Goal: Information Seeking & Learning: Find specific fact

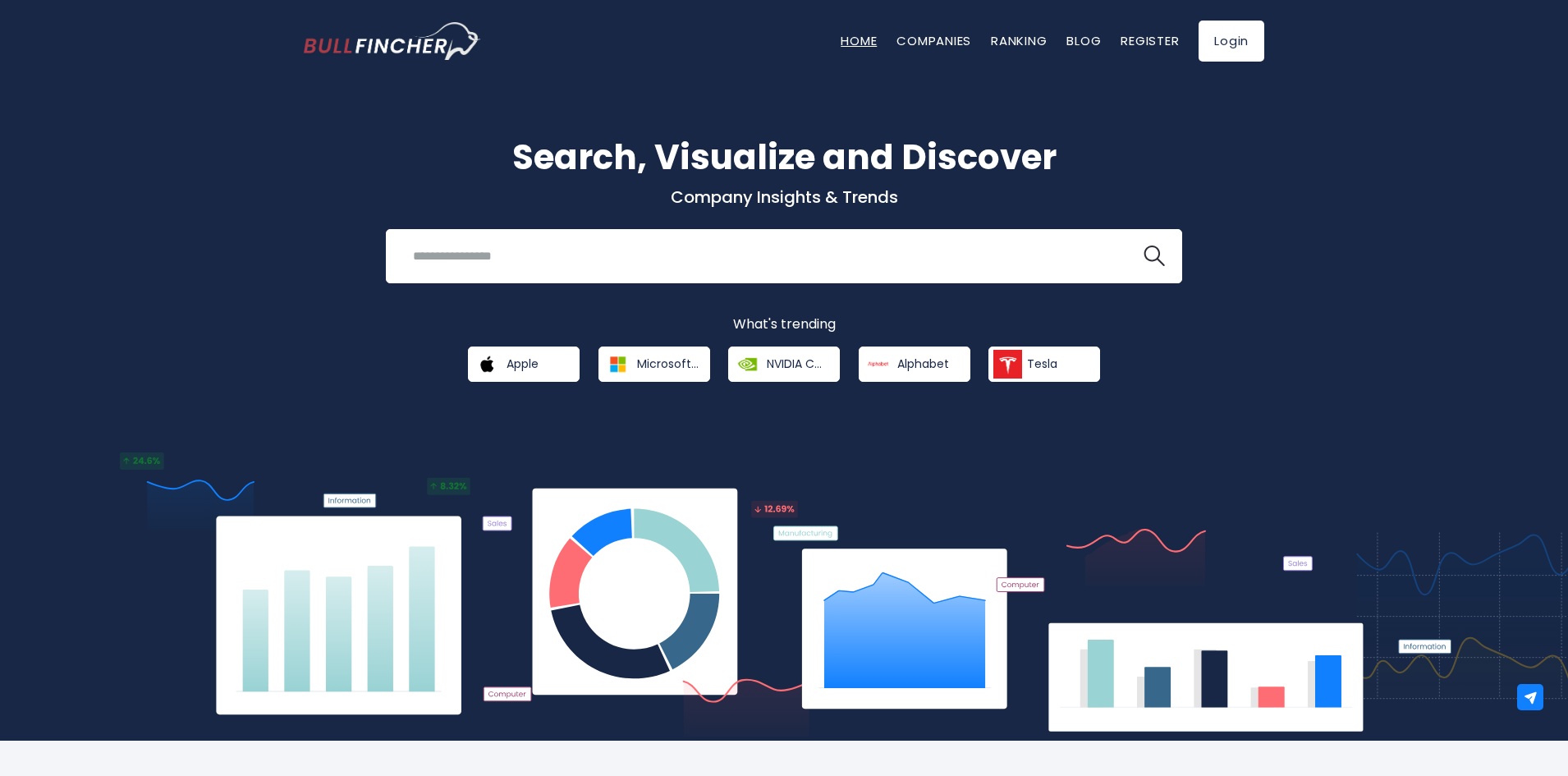
click at [849, 42] on link "Home" at bounding box center [859, 41] width 36 height 17
click at [907, 42] on link "Companies" at bounding box center [933, 41] width 75 height 17
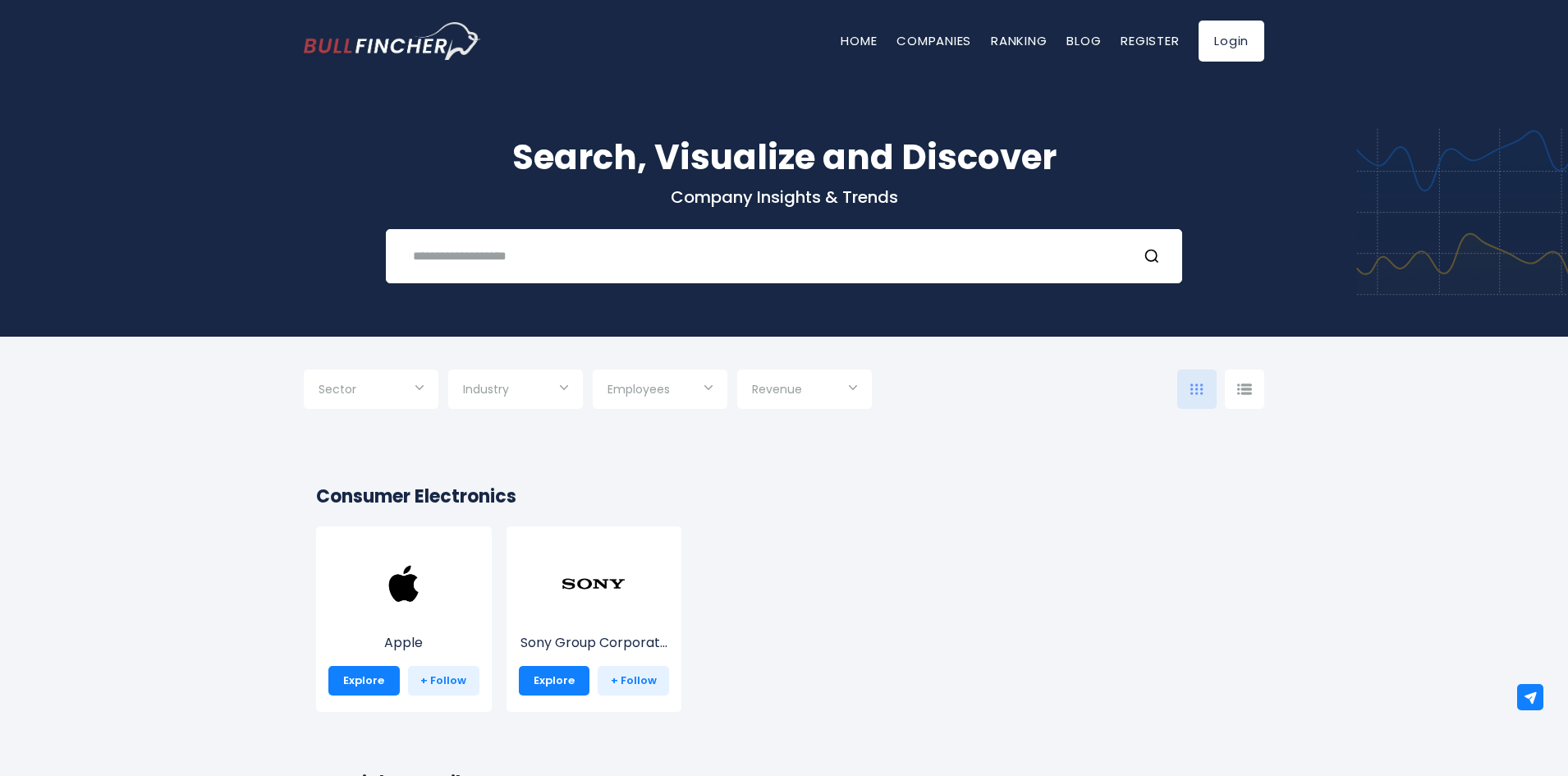
click at [384, 398] on input "Selection" at bounding box center [371, 390] width 105 height 29
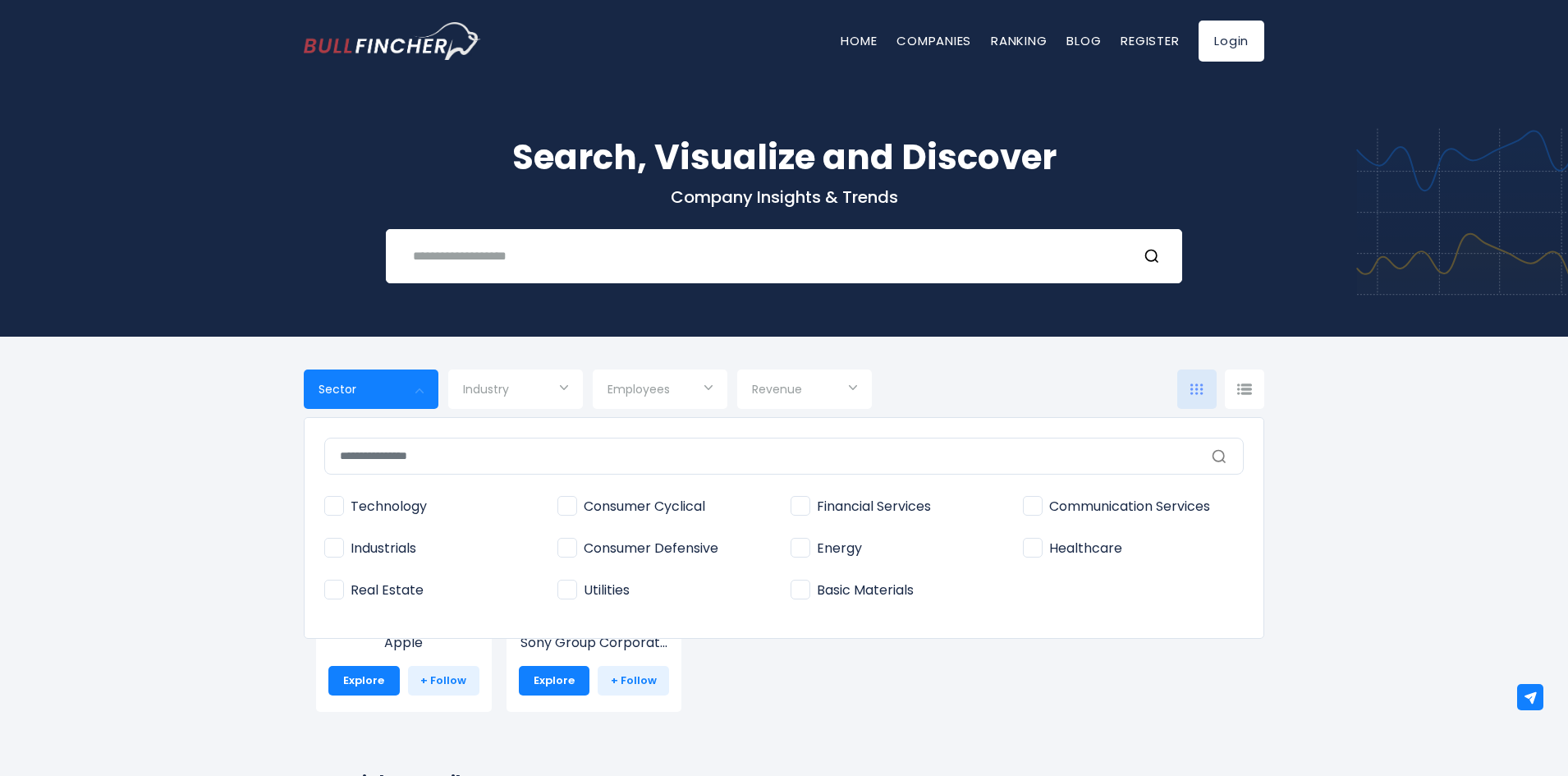
click at [384, 507] on span "Technology" at bounding box center [376, 507] width 103 height 17
type input "**********"
click at [499, 385] on span "Industry" at bounding box center [486, 389] width 46 height 15
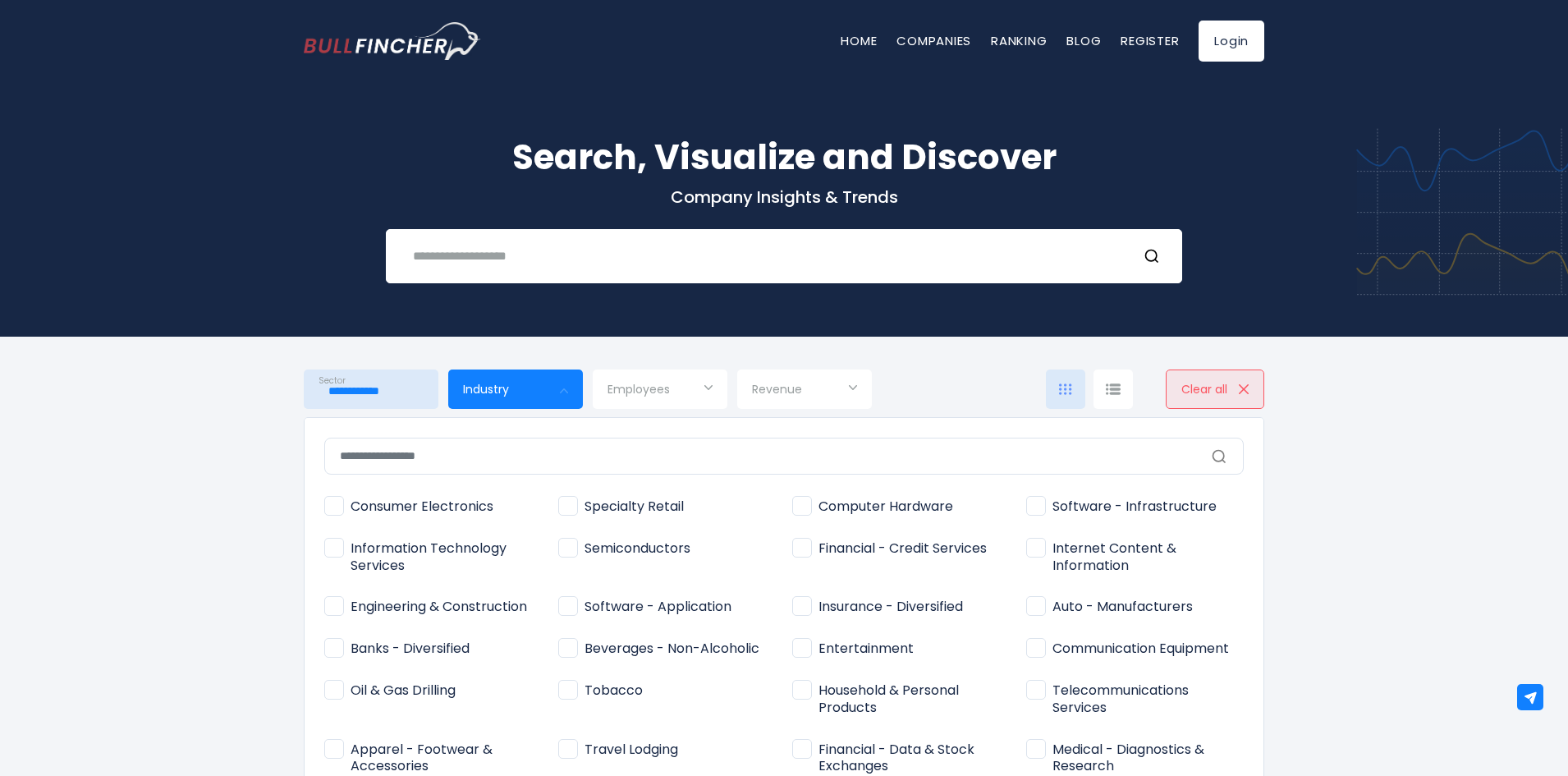
click at [617, 608] on span "Software - Application" at bounding box center [645, 607] width 173 height 17
type input "**********"
click at [232, 542] on div at bounding box center [784, 388] width 1568 height 776
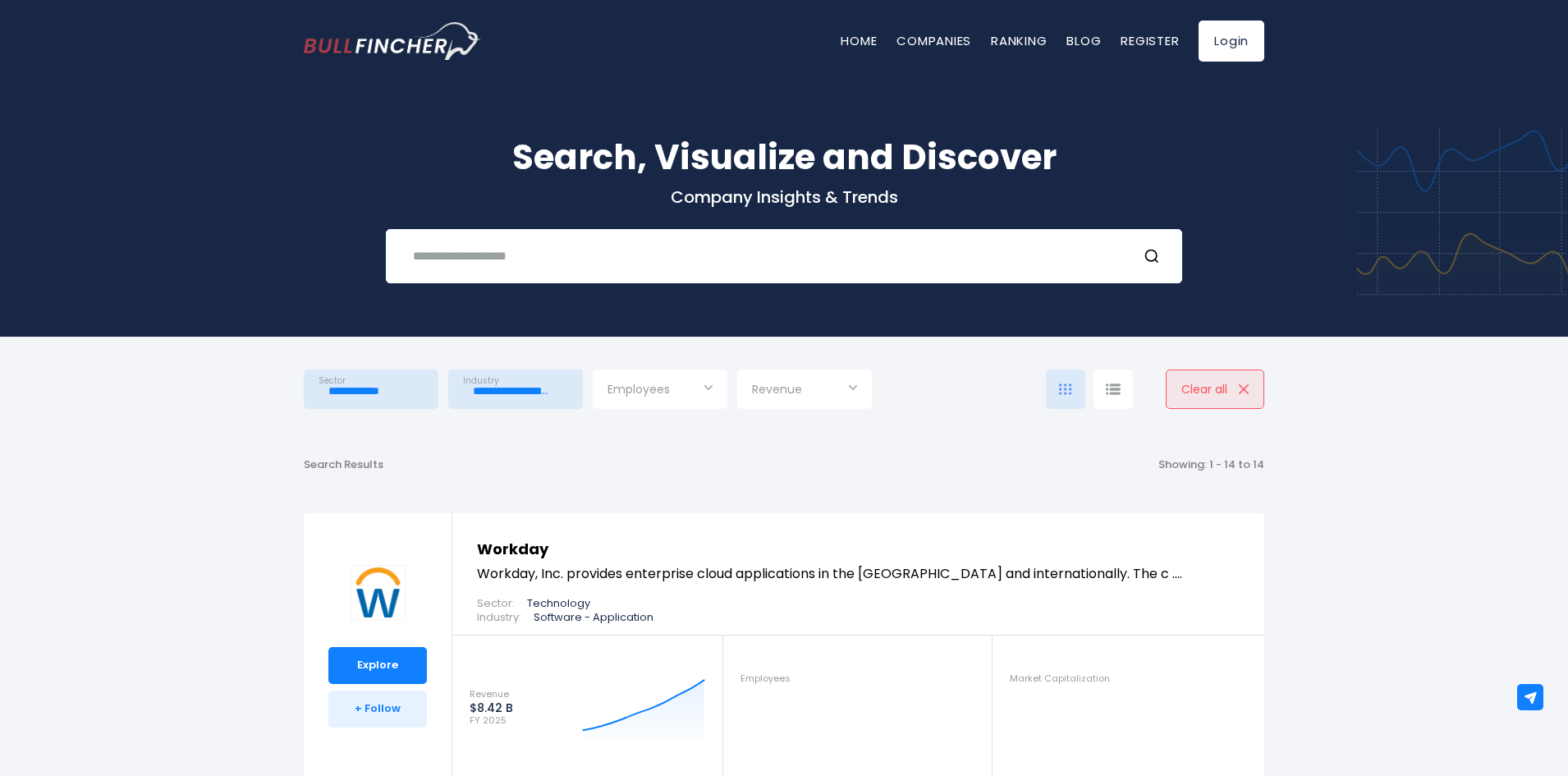
click at [635, 379] on input "Selection" at bounding box center [660, 390] width 105 height 29
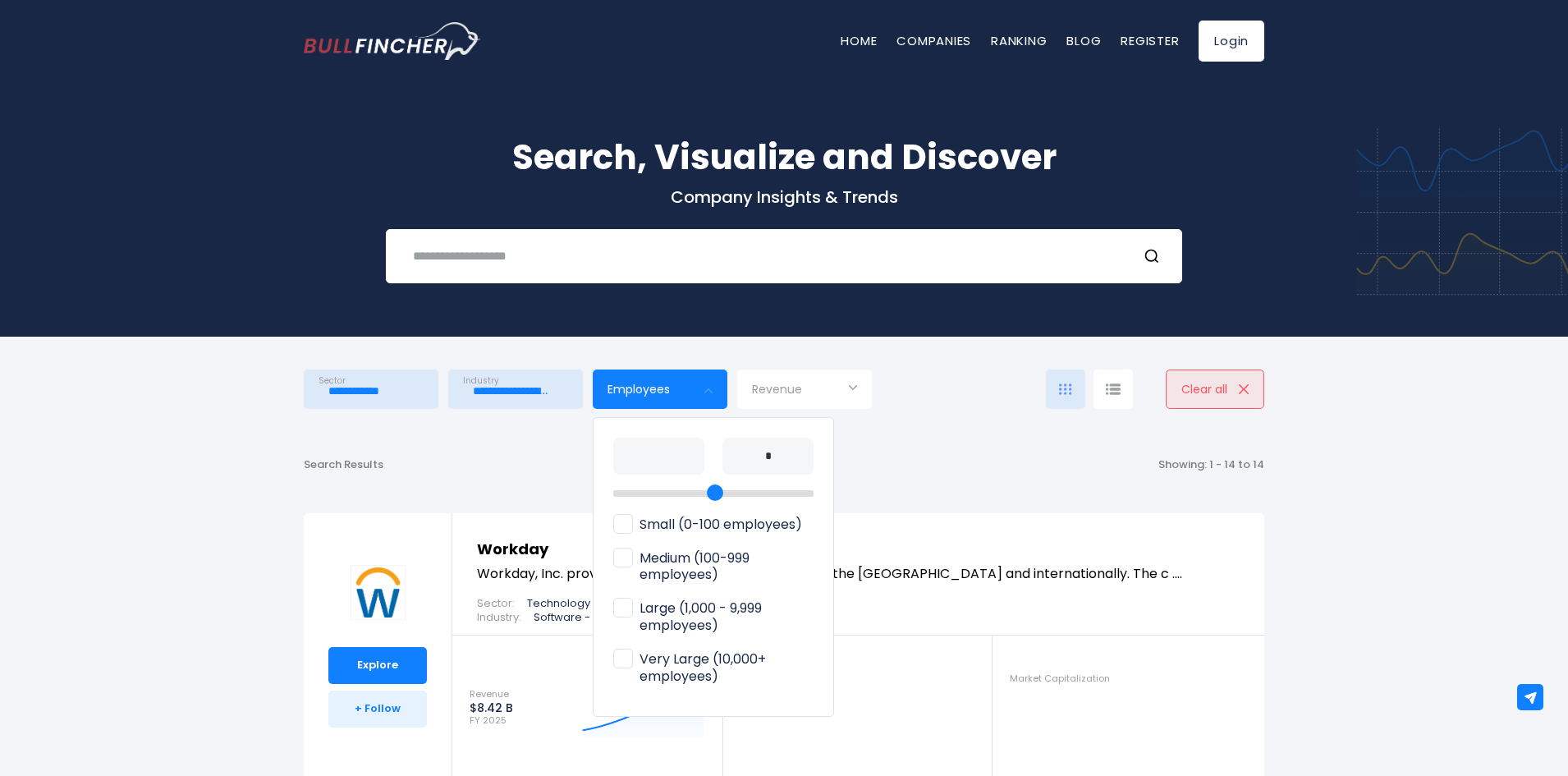
click at [754, 524] on span "Small (0-100 employees)" at bounding box center [708, 525] width 189 height 17
click at [940, 453] on div at bounding box center [784, 388] width 1568 height 776
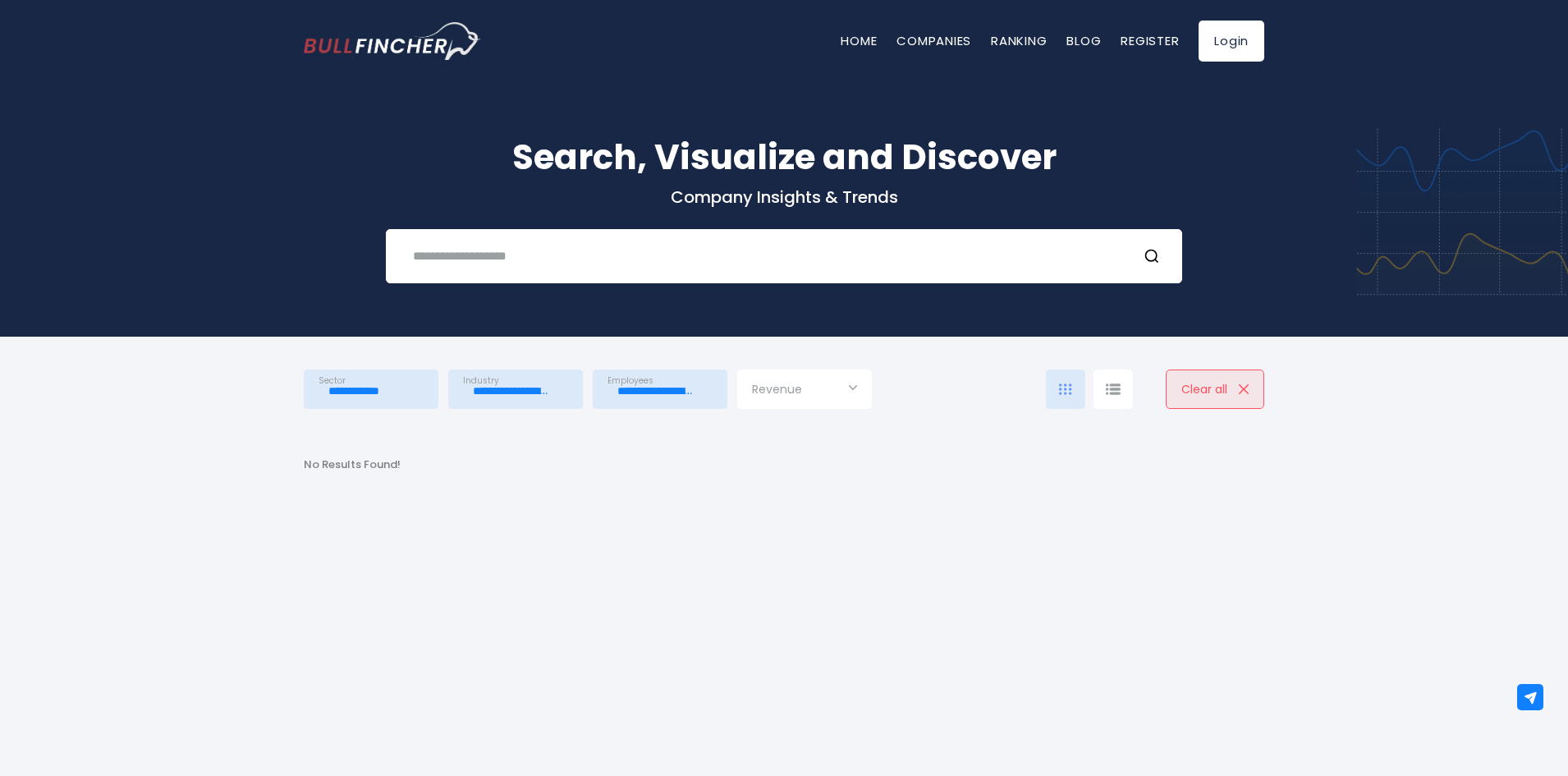
click at [625, 387] on input "**********" at bounding box center [660, 390] width 105 height 29
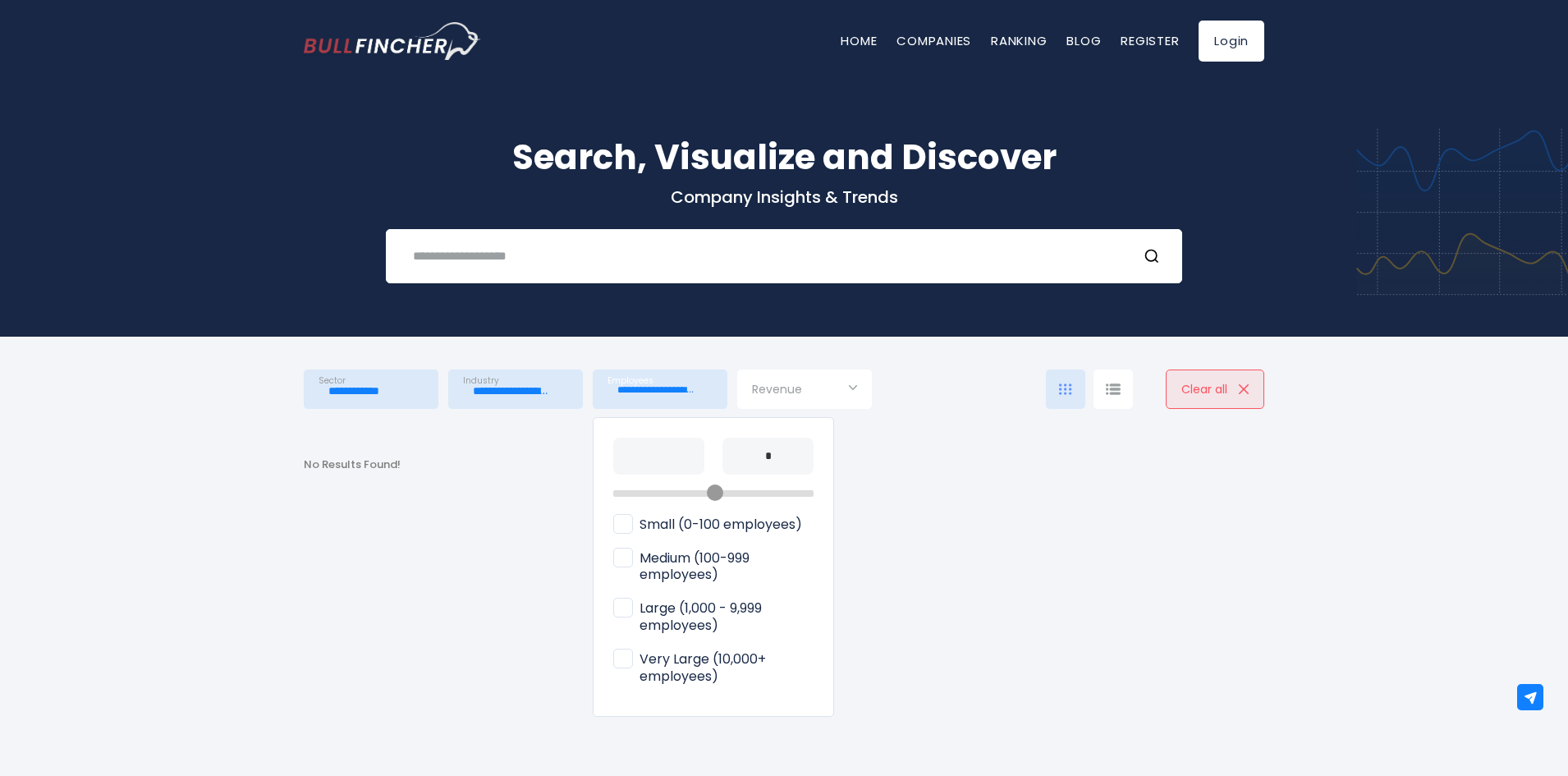
click at [663, 560] on span "Medium (100-999 employees)" at bounding box center [714, 567] width 201 height 34
click at [926, 469] on div at bounding box center [784, 388] width 1568 height 776
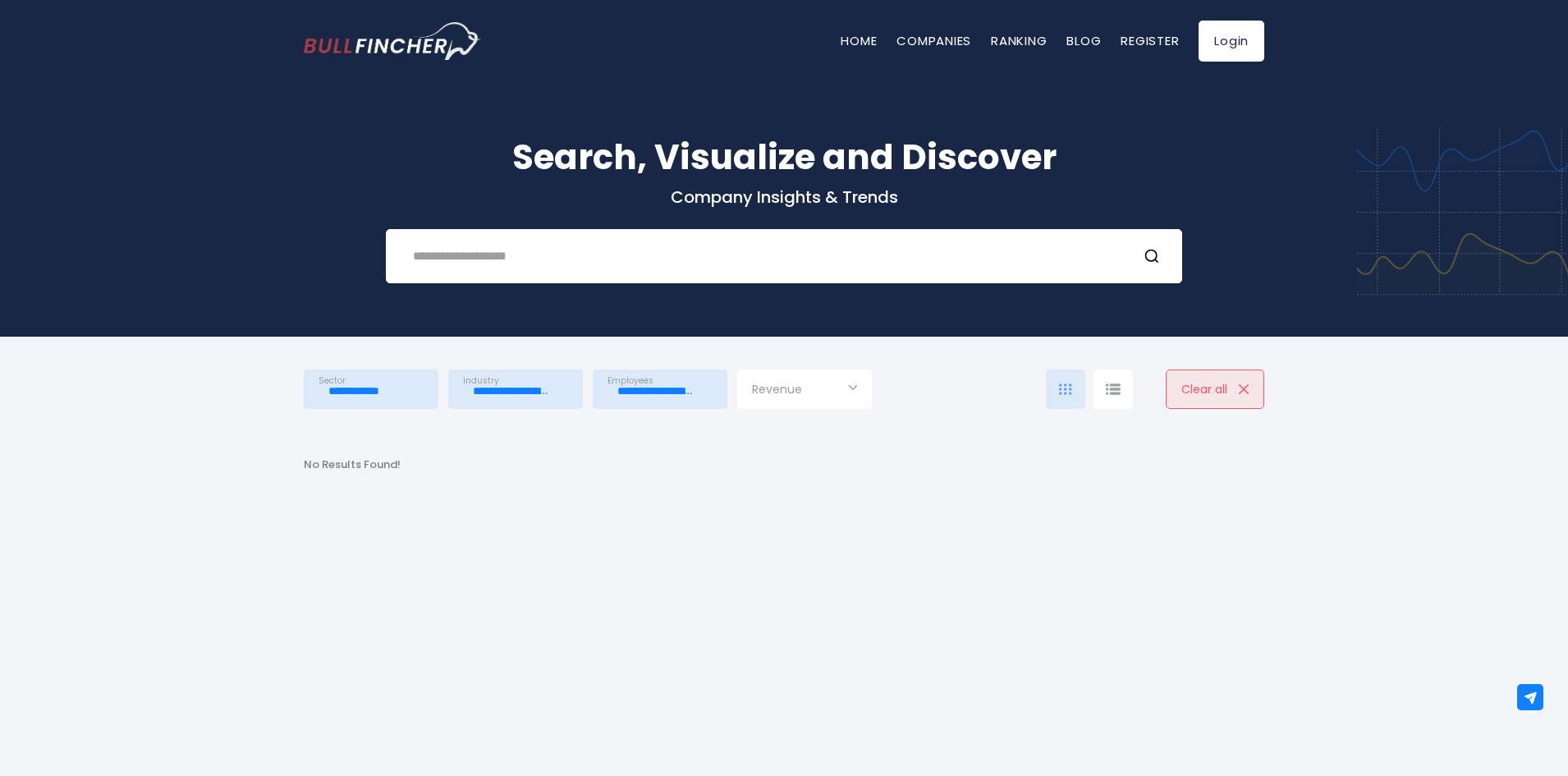
click at [678, 385] on input "**********" at bounding box center [660, 390] width 105 height 29
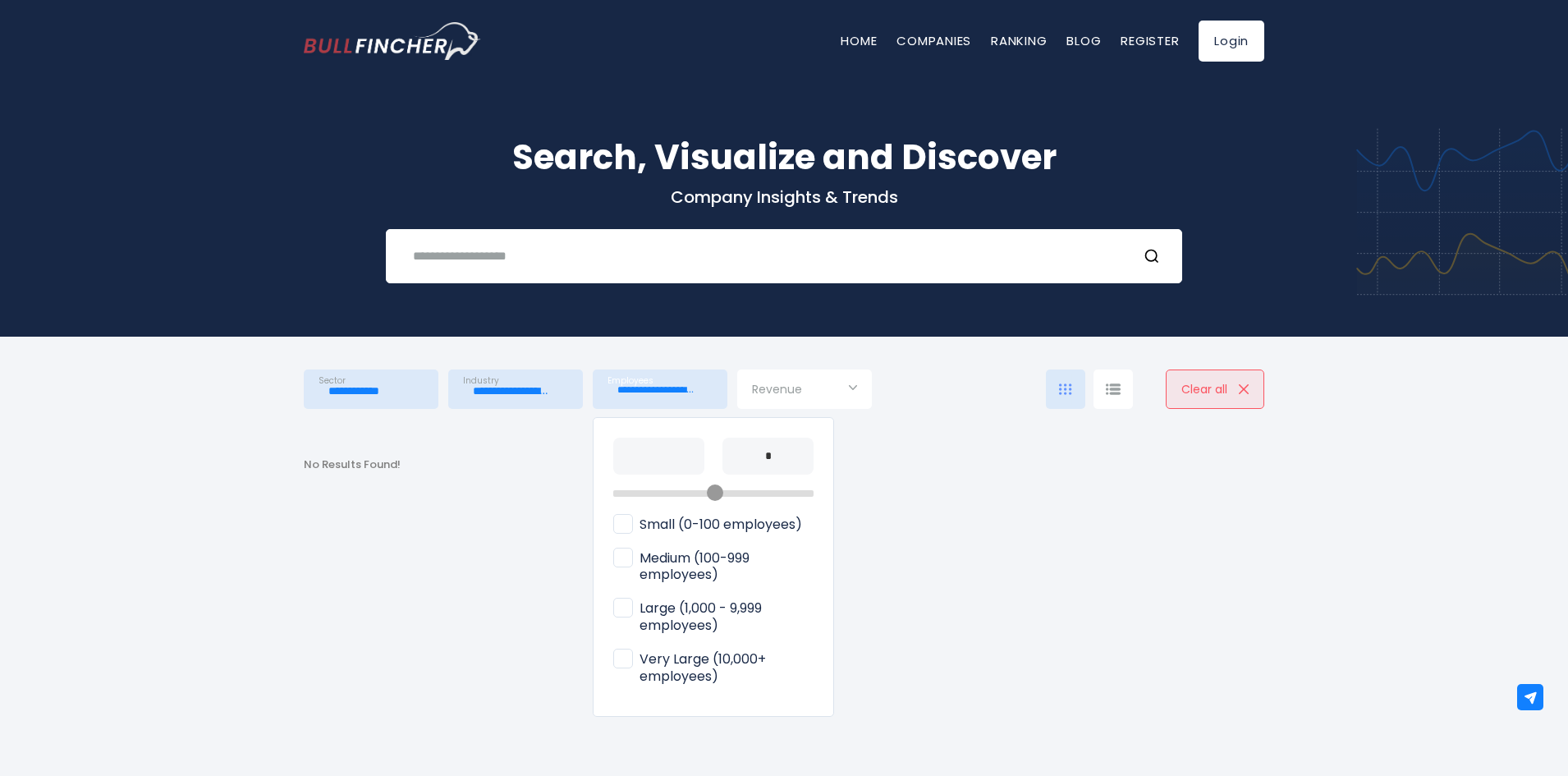
click at [621, 520] on span "Small (0-100 employees)" at bounding box center [708, 525] width 189 height 17
type input "**********"
click at [904, 472] on div at bounding box center [784, 388] width 1568 height 776
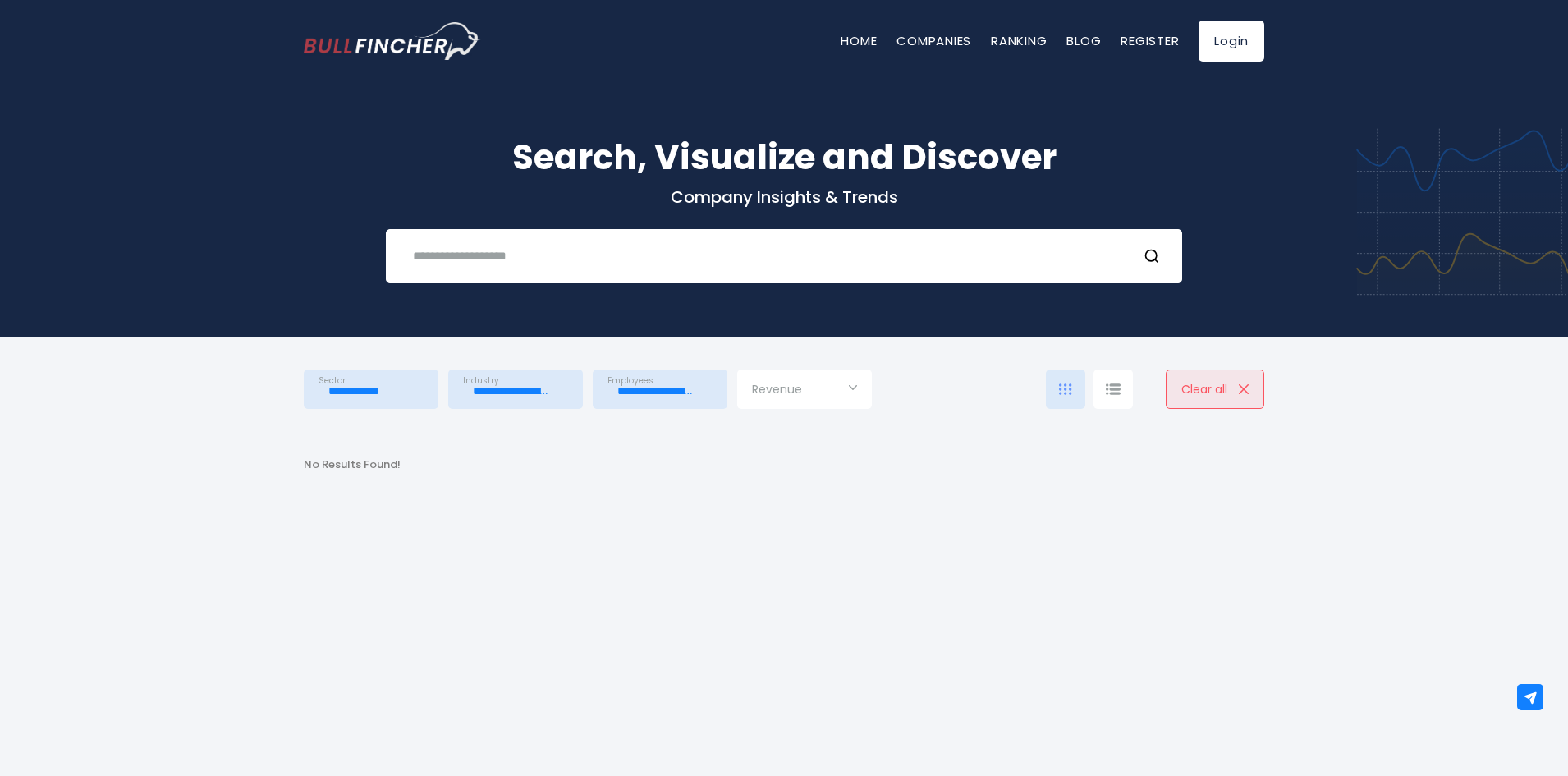
click at [813, 399] on input "Selection" at bounding box center [805, 390] width 105 height 29
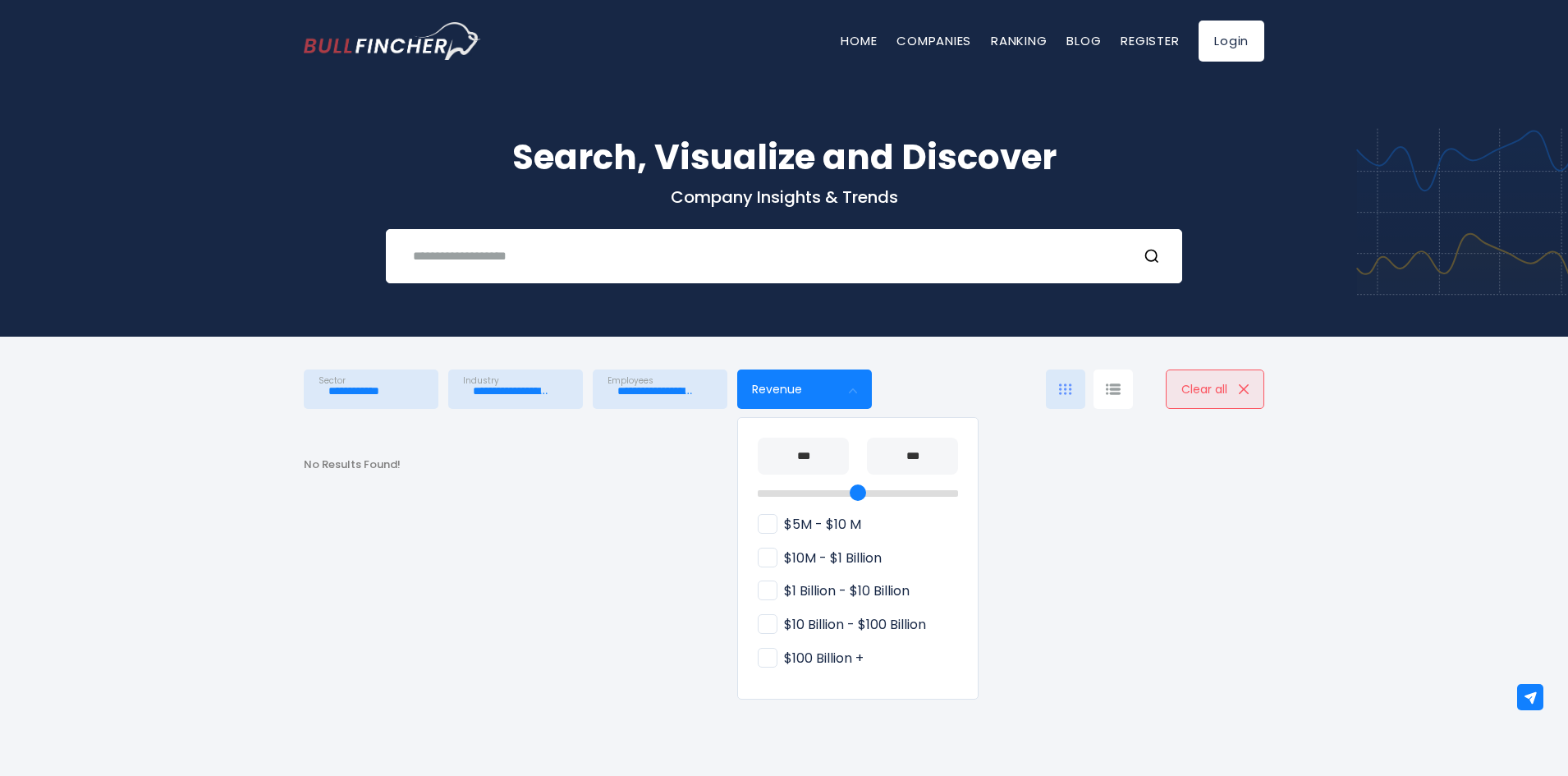
click at [790, 655] on span "$100 Billion +" at bounding box center [811, 659] width 106 height 17
type input "**********"
click at [1041, 458] on div at bounding box center [784, 388] width 1568 height 776
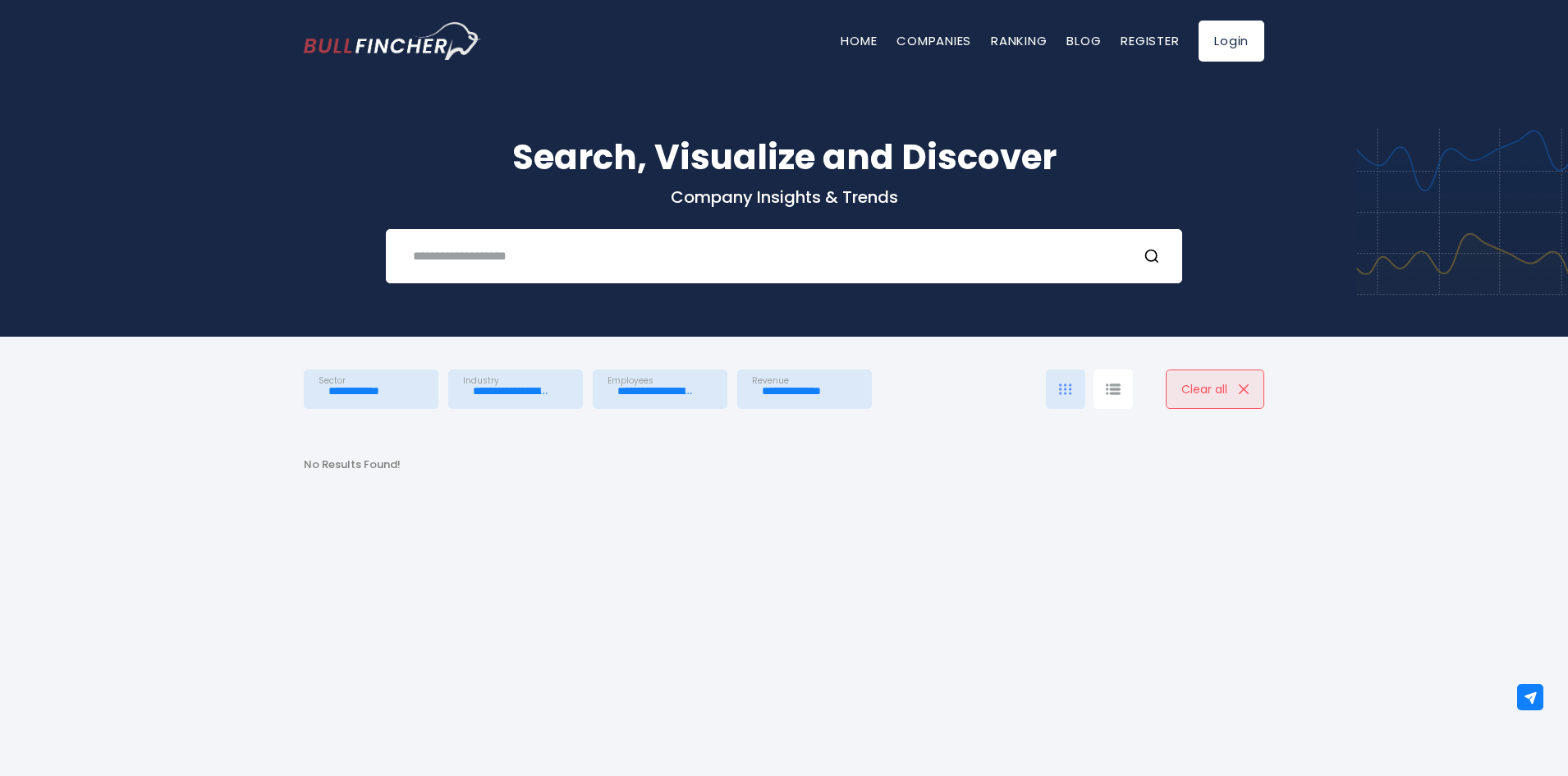
click at [620, 384] on span "Employees" at bounding box center [631, 379] width 46 height 10
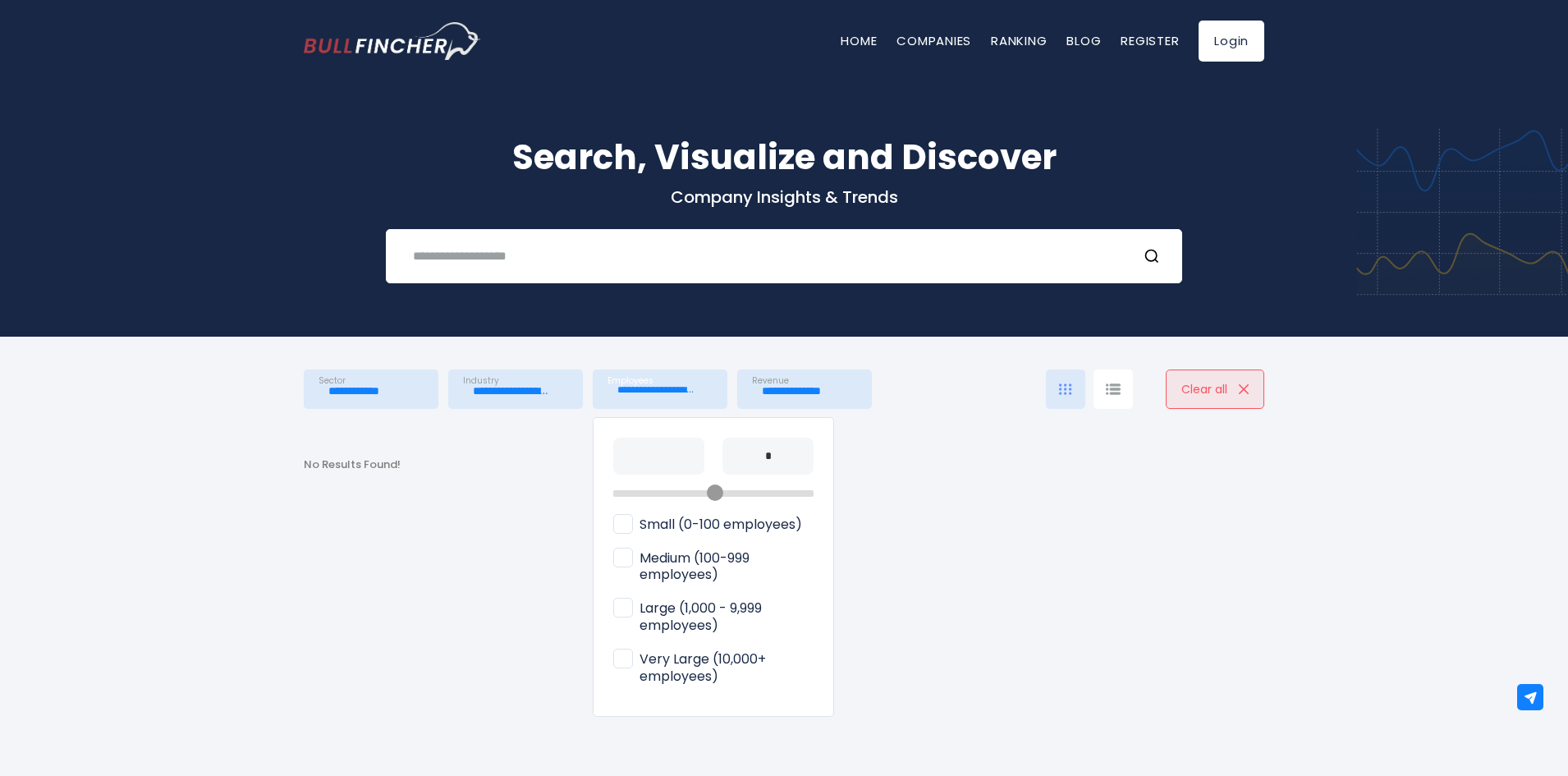
click at [628, 524] on span "Small (0-100 employees)" at bounding box center [708, 525] width 189 height 17
click at [629, 546] on label "Medium (100-999 employees)" at bounding box center [714, 567] width 201 height 45
type input "**********"
click at [620, 525] on span "Small (0-100 employees)" at bounding box center [708, 525] width 189 height 17
click at [911, 472] on div at bounding box center [784, 388] width 1568 height 776
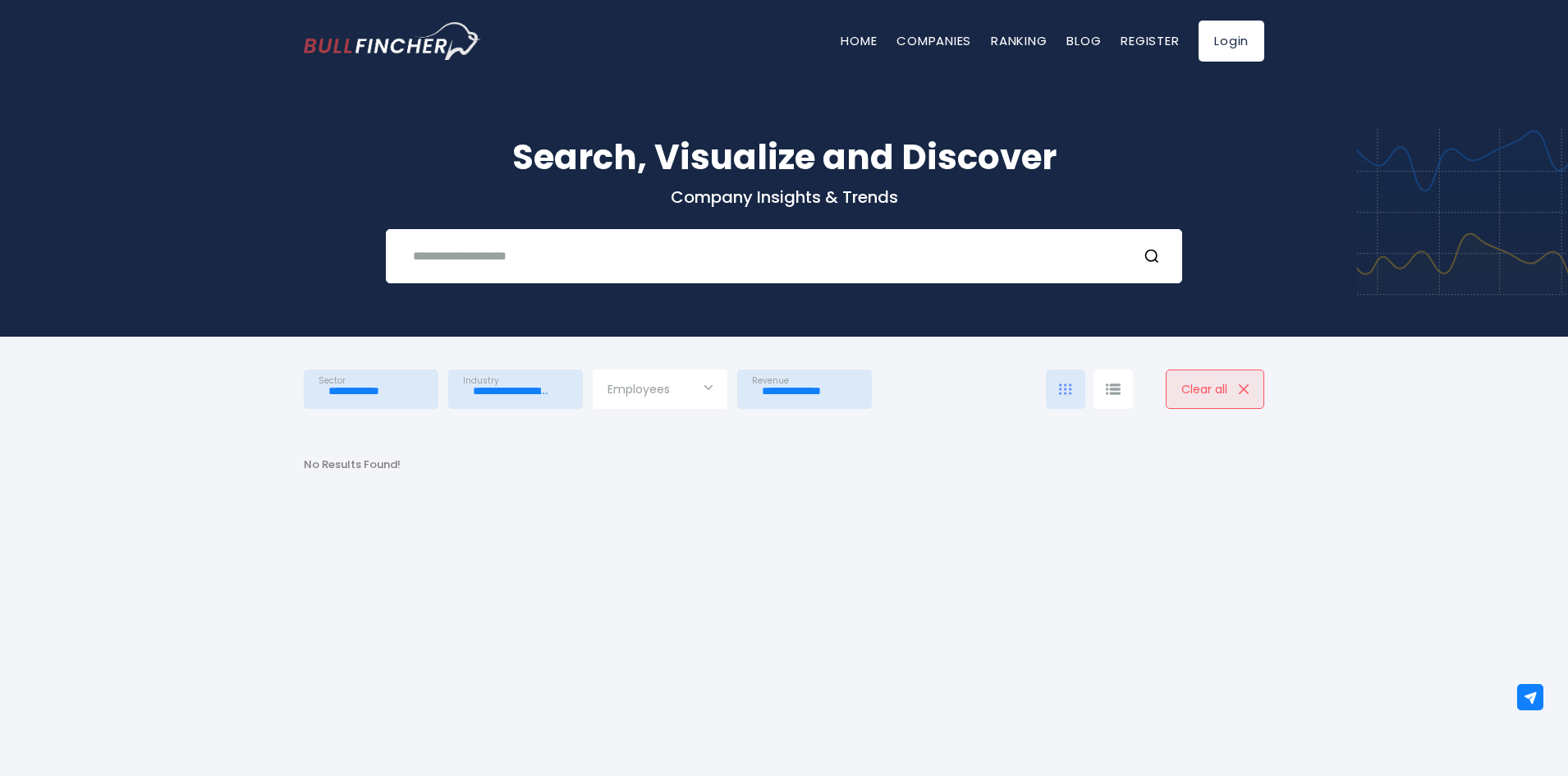
click at [831, 392] on input "**********" at bounding box center [805, 390] width 105 height 29
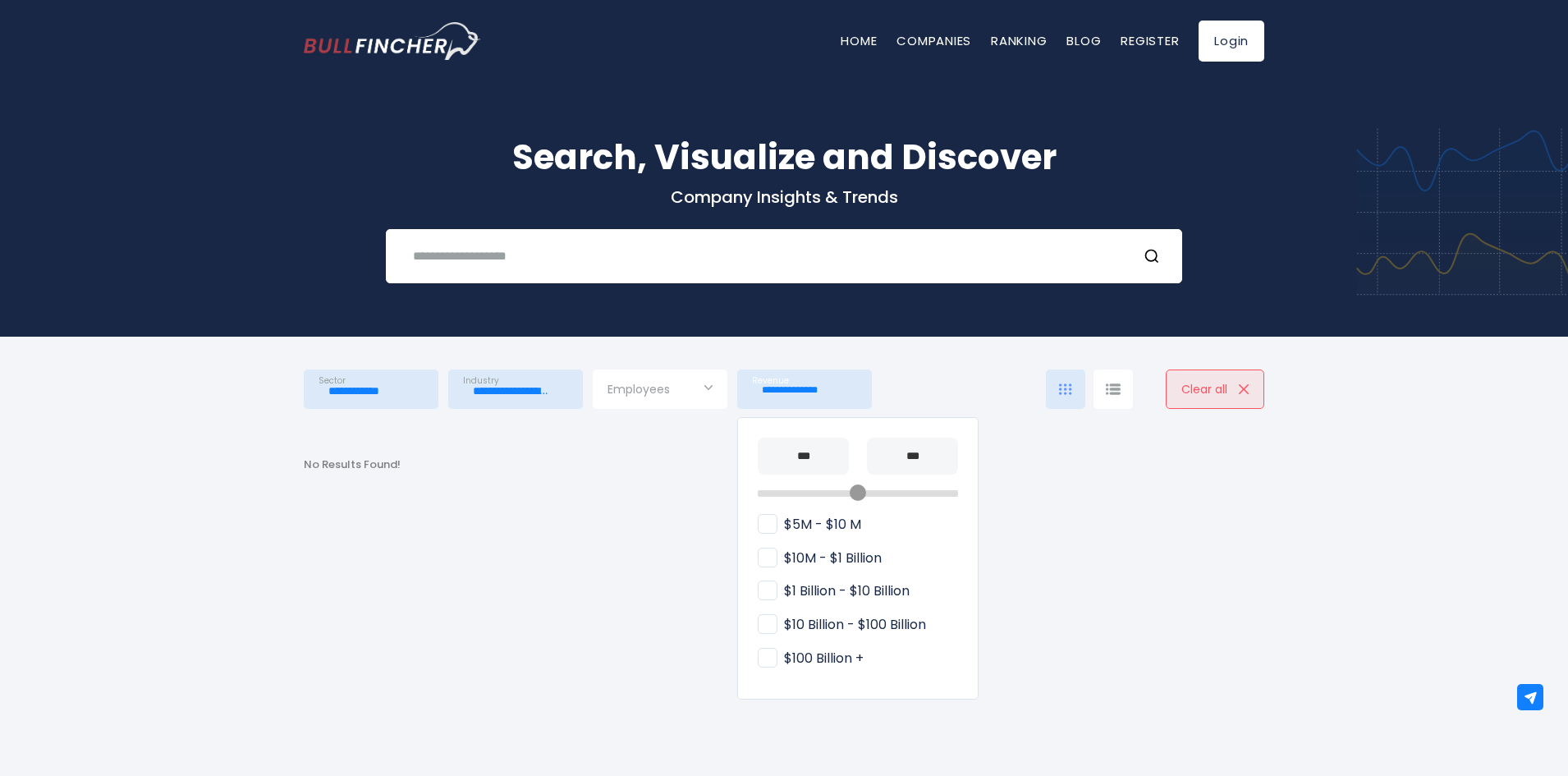
click at [760, 651] on span "$100 Billion +" at bounding box center [811, 659] width 106 height 17
click at [659, 491] on div at bounding box center [784, 388] width 1568 height 776
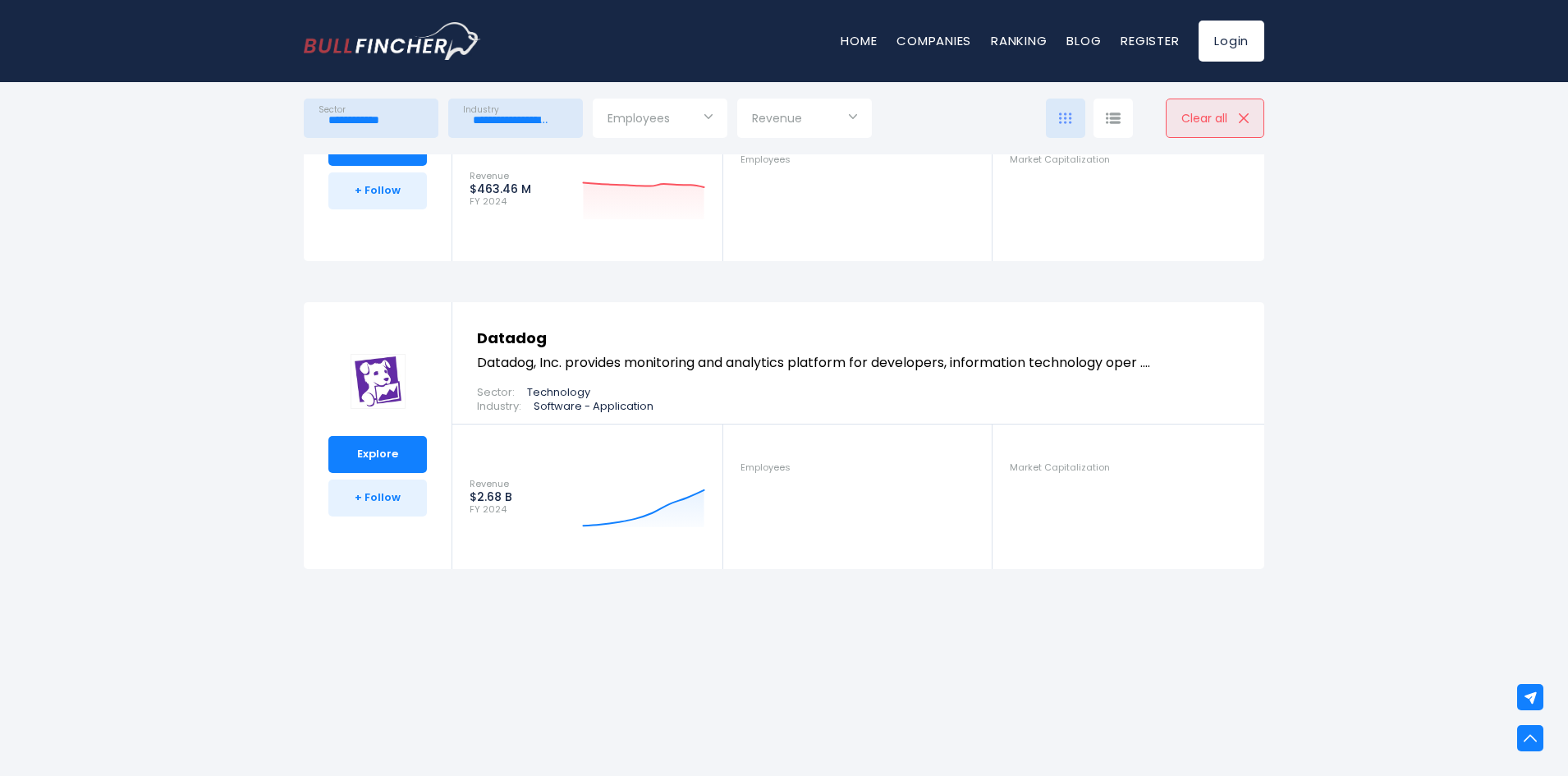
scroll to position [4186, 0]
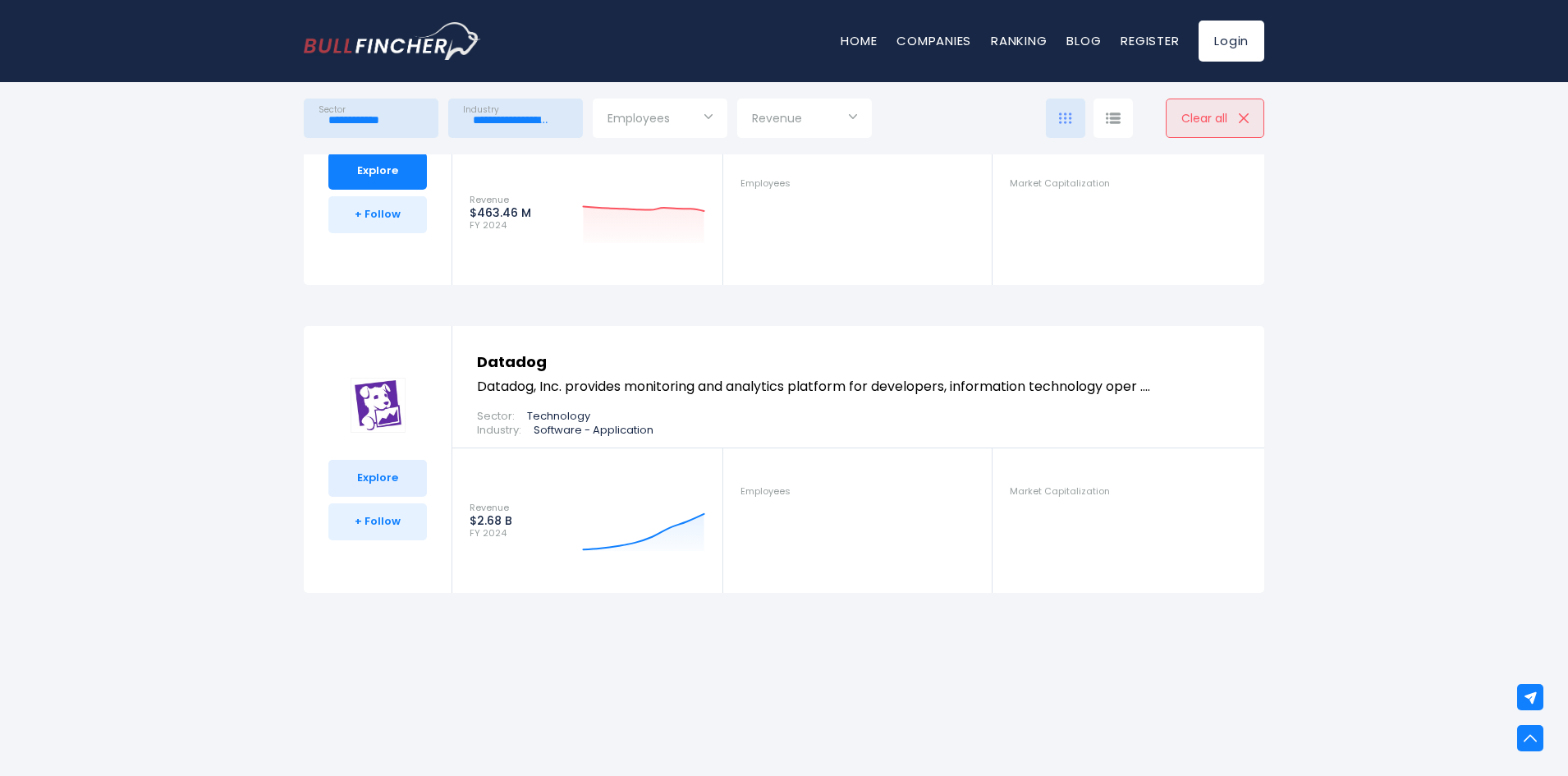
click at [399, 482] on link "Explore" at bounding box center [378, 477] width 99 height 37
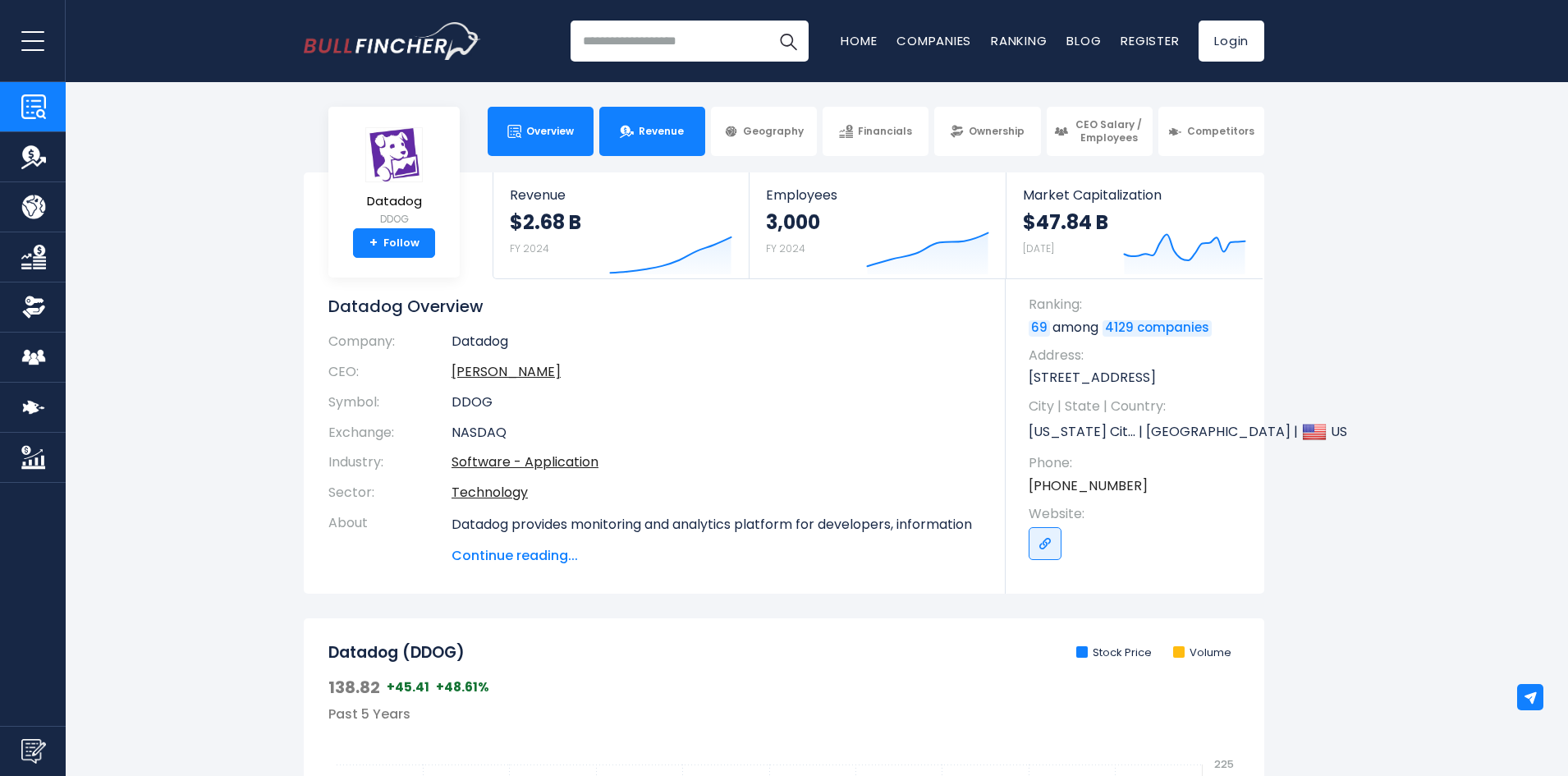
click at [618, 135] on link "Revenue" at bounding box center [652, 131] width 106 height 49
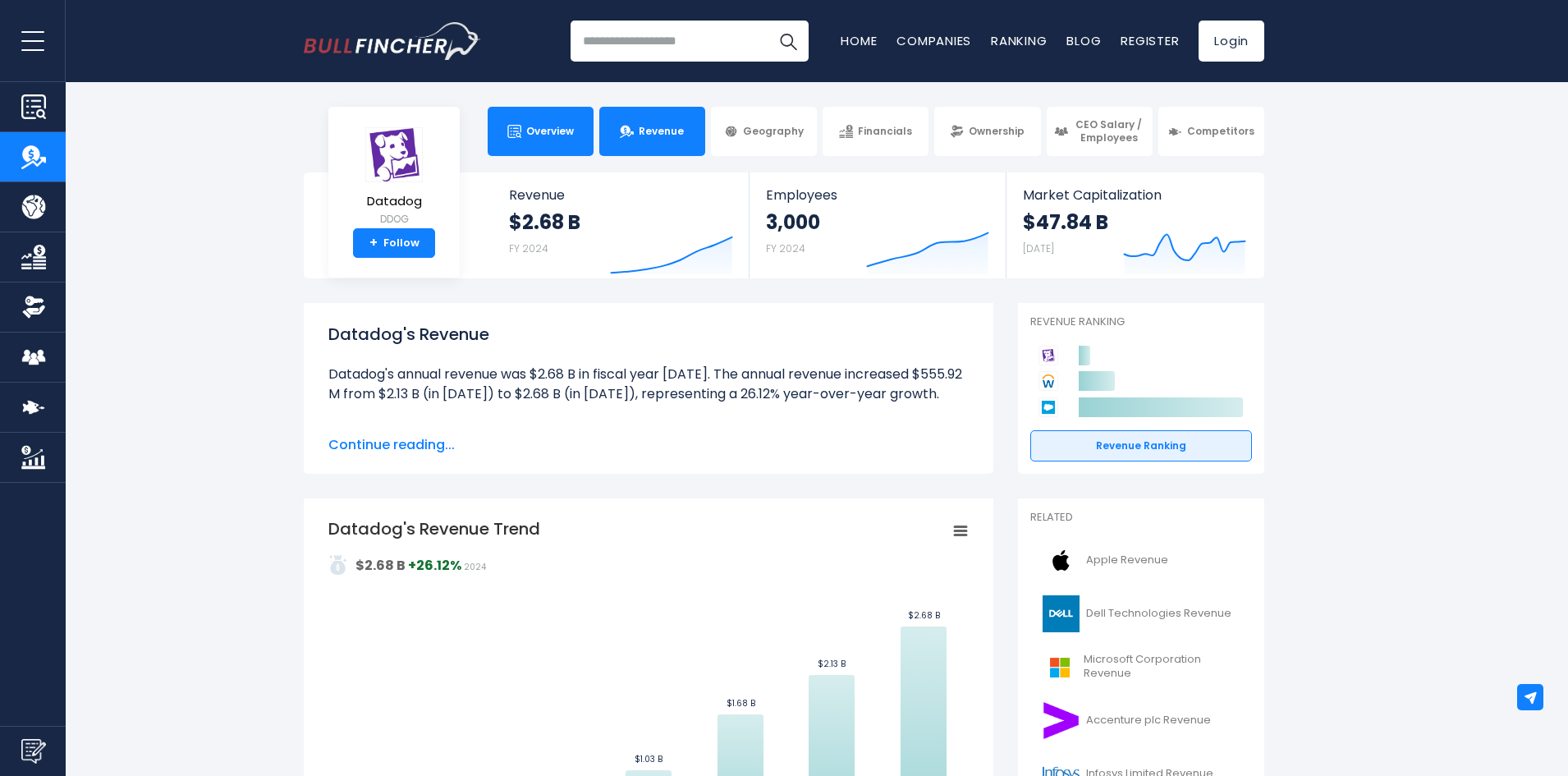
click at [545, 143] on link "Overview" at bounding box center [540, 131] width 106 height 49
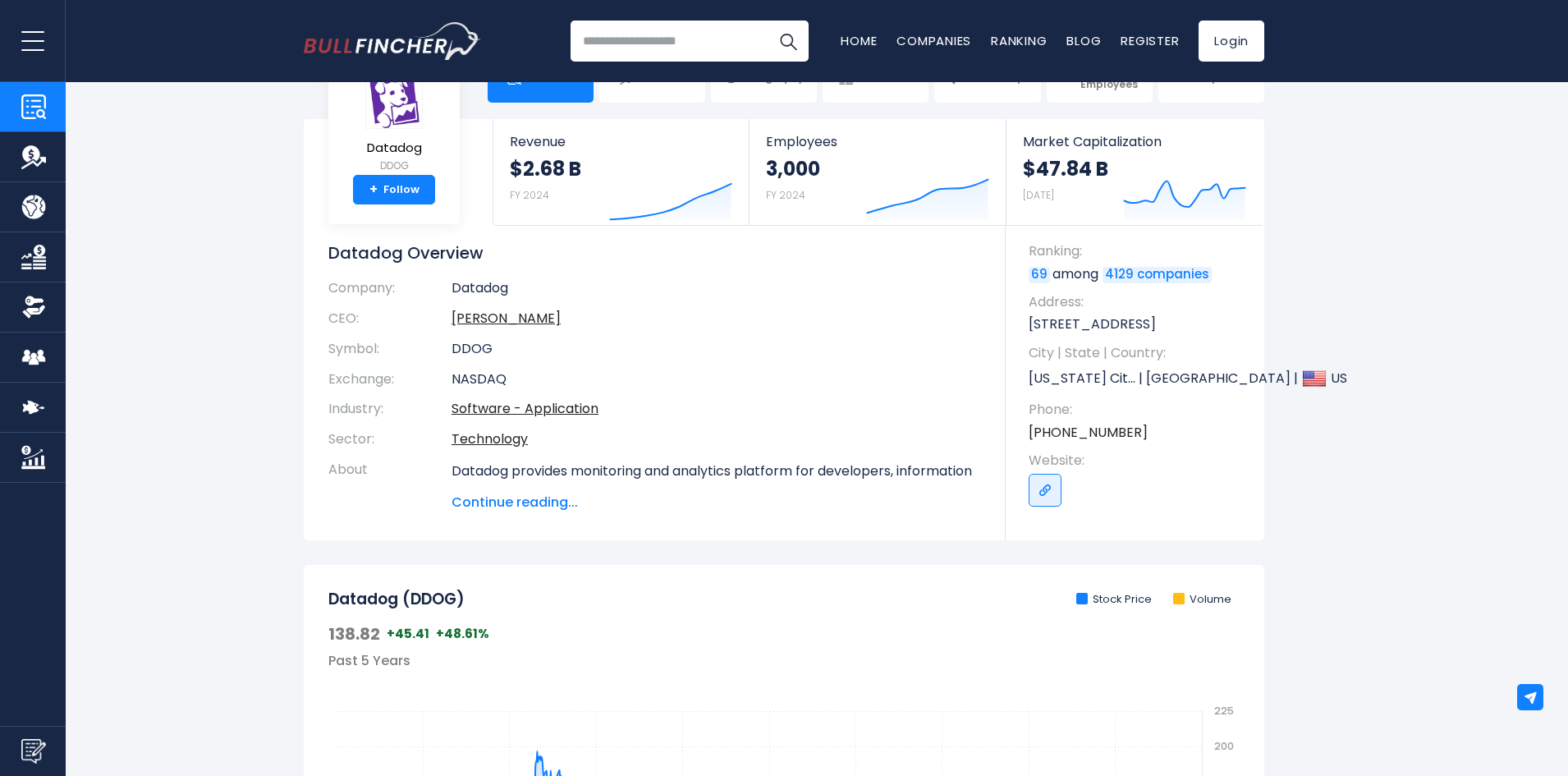
scroll to position [82, 0]
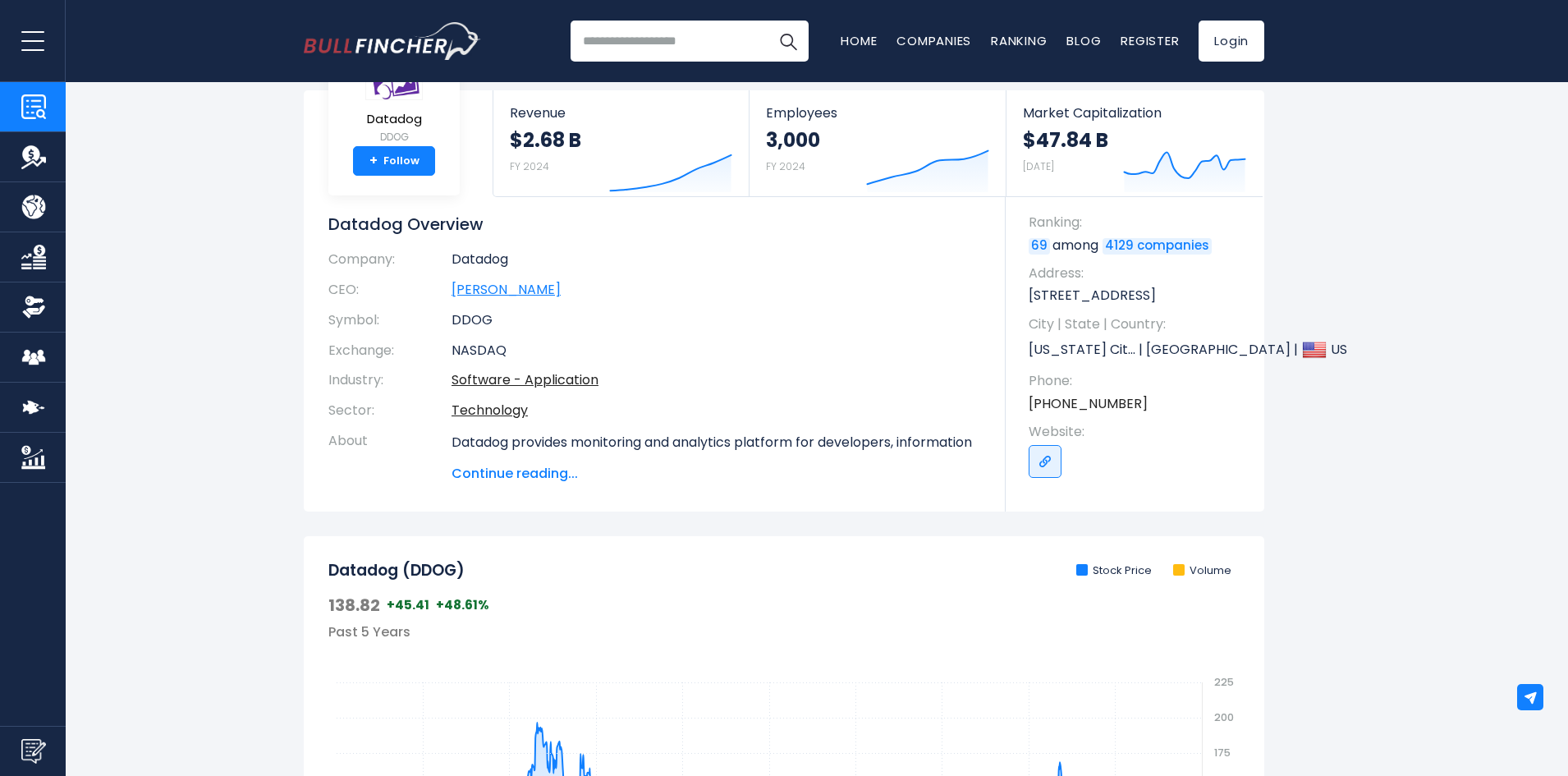
click at [518, 287] on link "[PERSON_NAME]" at bounding box center [506, 289] width 109 height 19
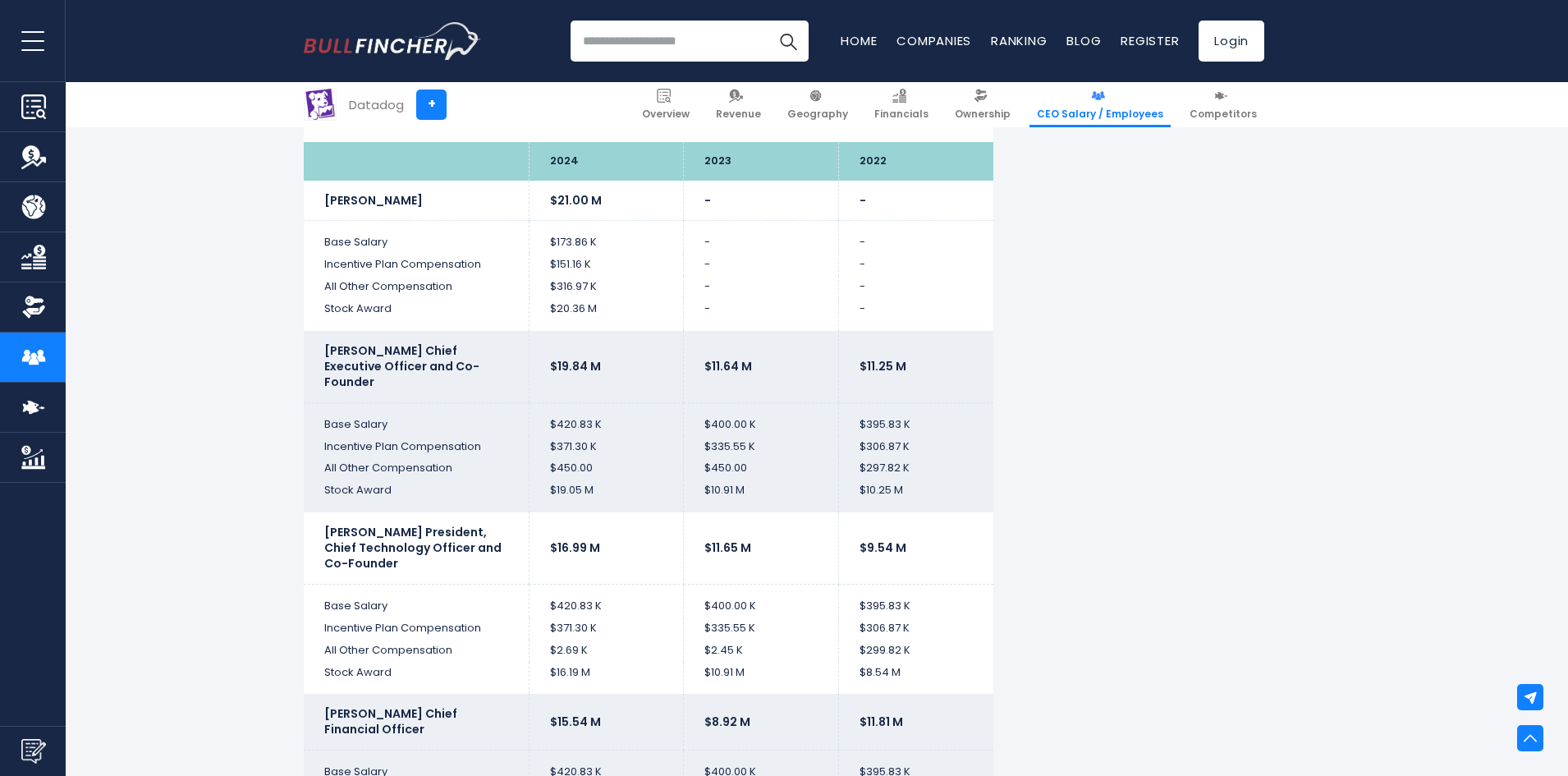
scroll to position [3283, 0]
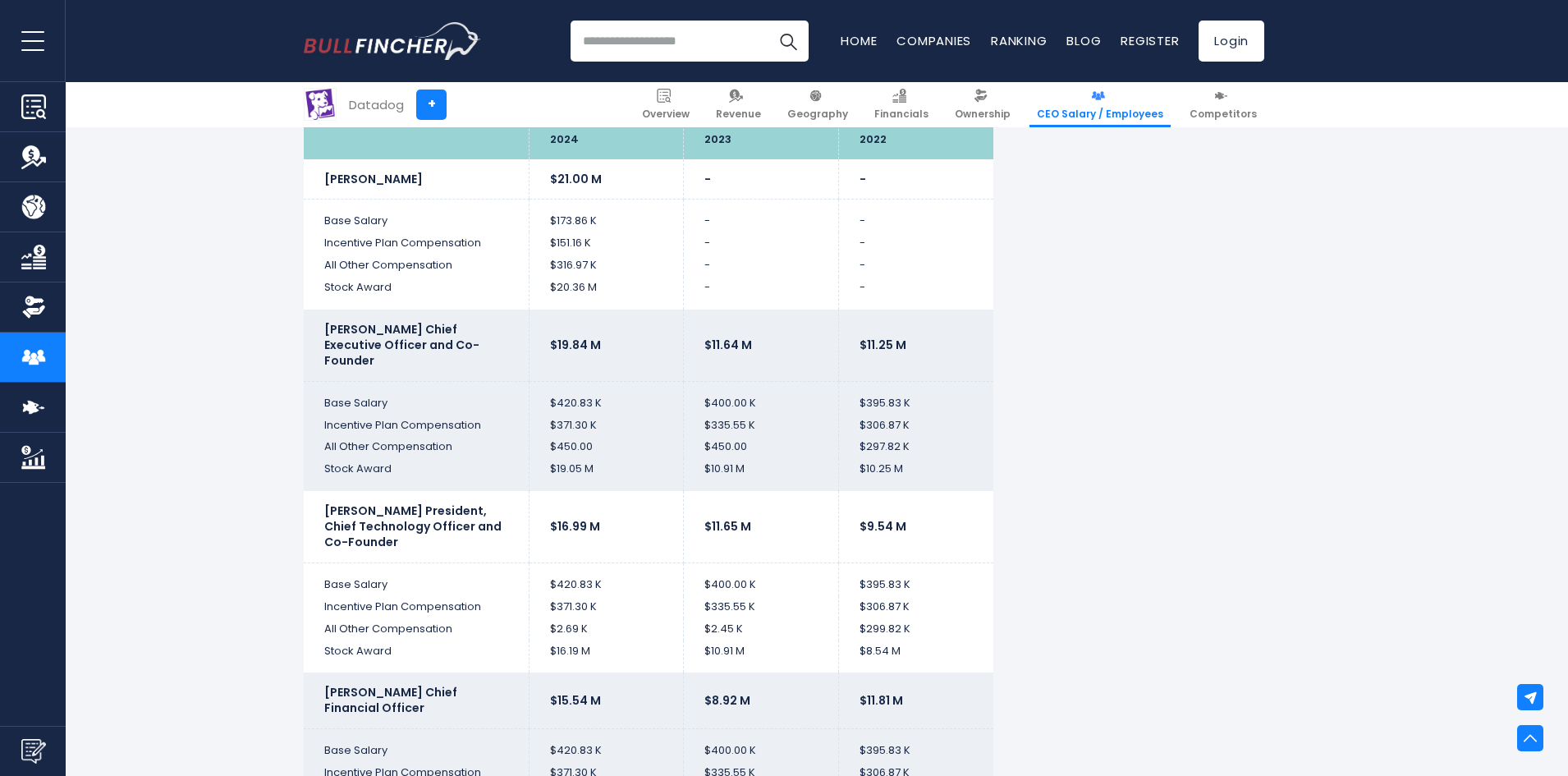
drag, startPoint x: 317, startPoint y: 482, endPoint x: 386, endPoint y: 526, distance: 81.8
click at [386, 526] on td "Alexis Lê-Quôc President, Chief Technology Officer and Co-Founder" at bounding box center [416, 526] width 225 height 71
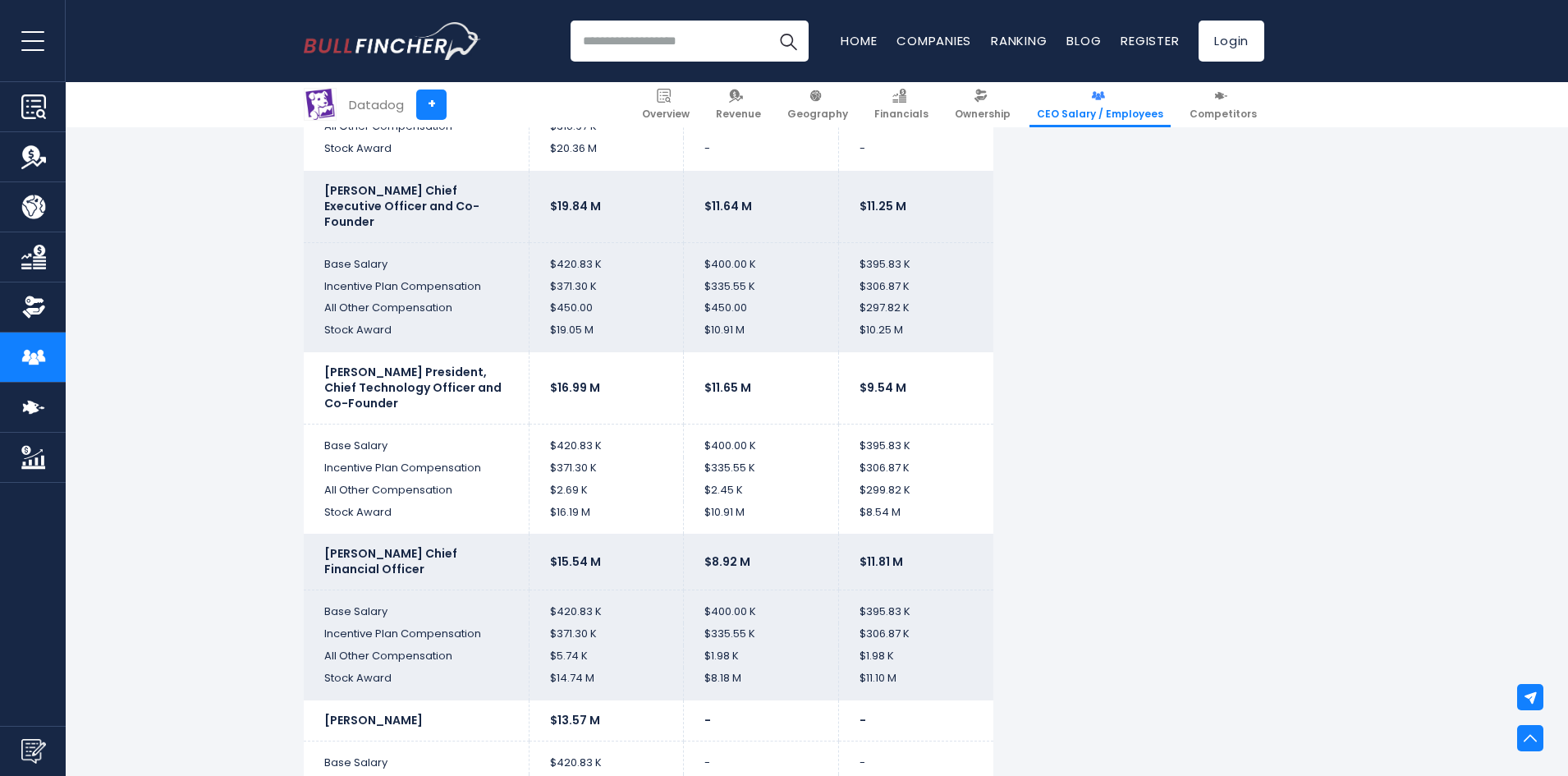
scroll to position [3611, 0]
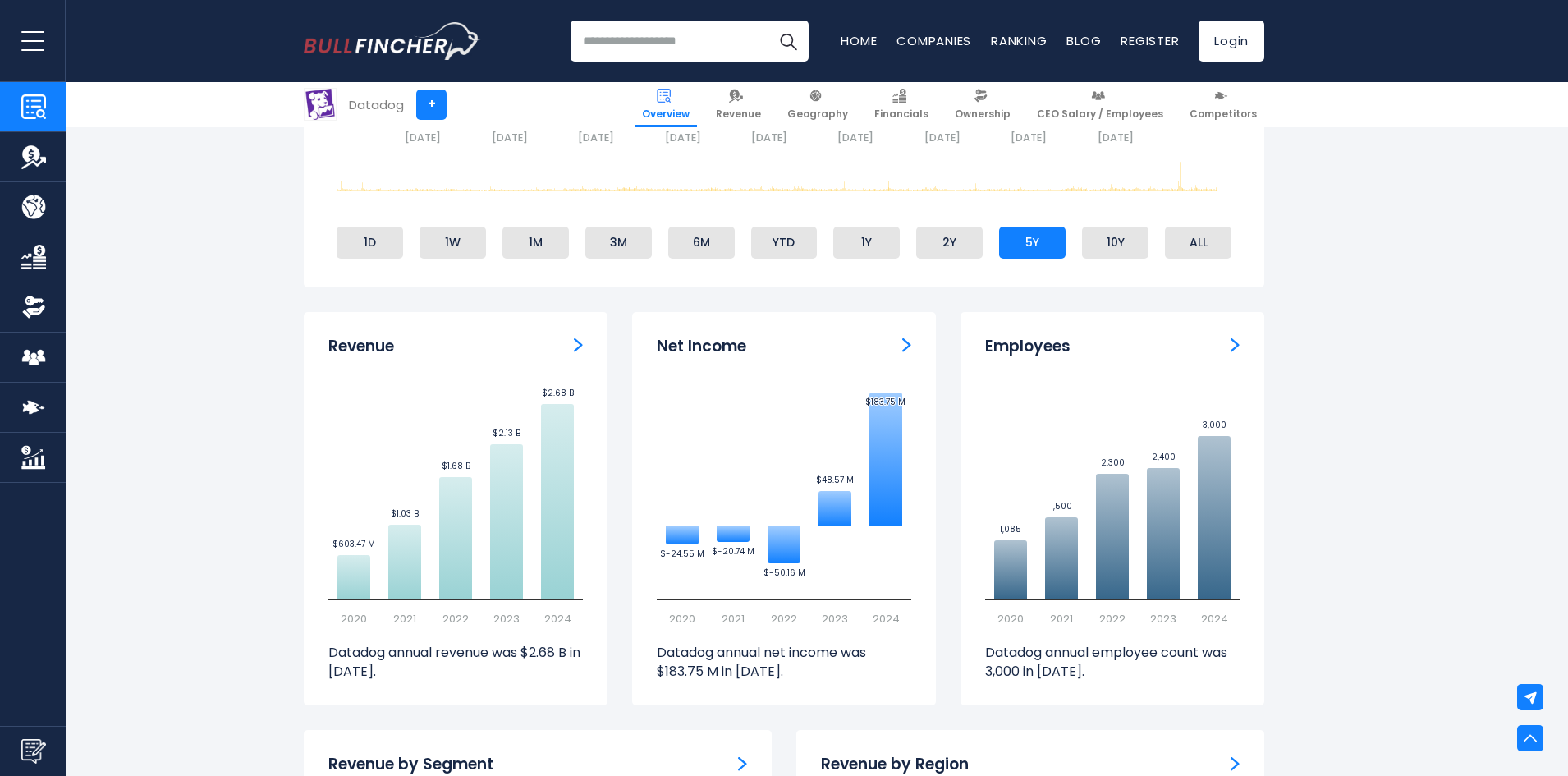
scroll to position [902, 0]
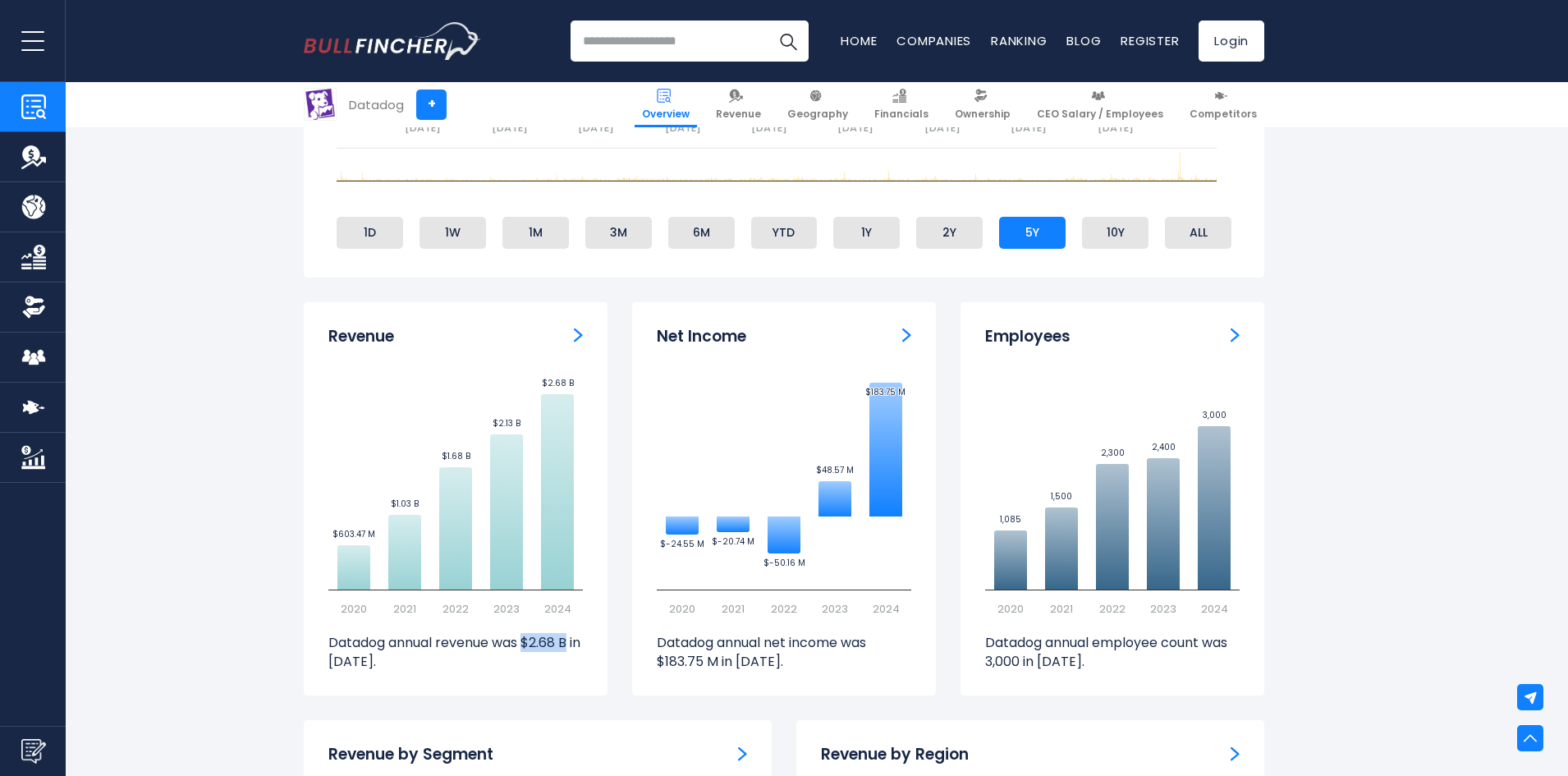
drag, startPoint x: 530, startPoint y: 646, endPoint x: 579, endPoint y: 642, distance: 49.2
click at [579, 642] on p "Datadog annual revenue was $2.68 B in [DATE]." at bounding box center [456, 651] width 255 height 37
drag, startPoint x: 983, startPoint y: 662, endPoint x: 1074, endPoint y: 677, distance: 92.2
click at [1074, 677] on div "Employees Created with Highcharts 12.1.2 1,085 ​ 1,085 1,500 ​ 1,500 2,300 ​ 2,…" at bounding box center [1112, 498] width 304 height 393
drag, startPoint x: 527, startPoint y: 639, endPoint x: 580, endPoint y: 653, distance: 54.8
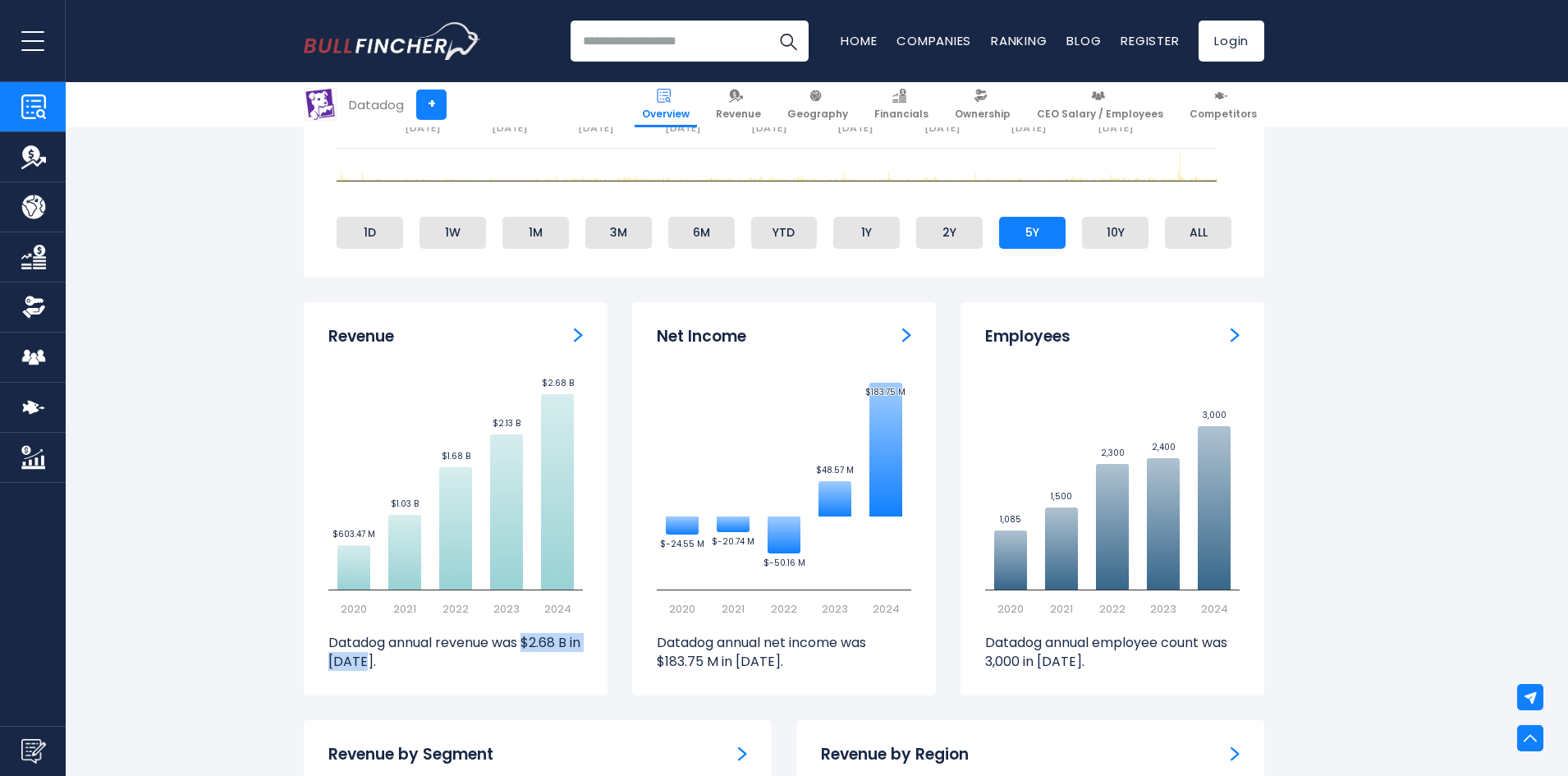
click at [580, 653] on p "Datadog annual revenue was $2.68 B in [DATE]." at bounding box center [456, 651] width 255 height 37
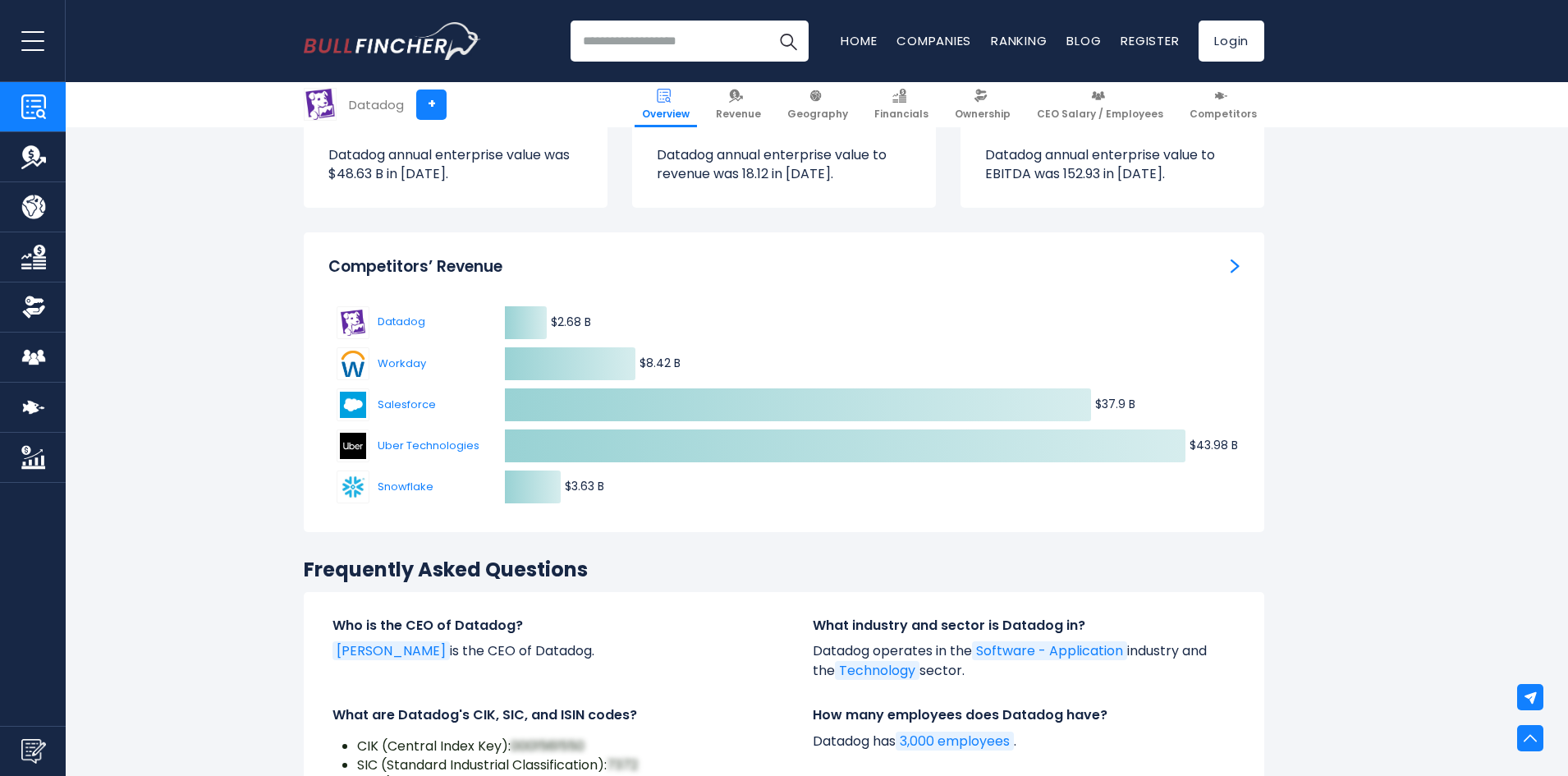
scroll to position [5581, 0]
